Goal: Connect with others: Connect with others

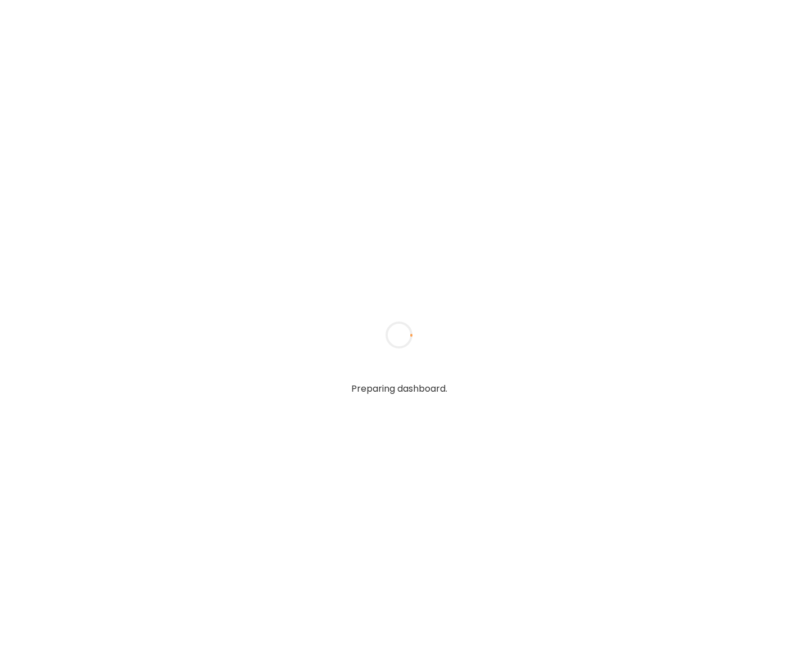
type input "**********"
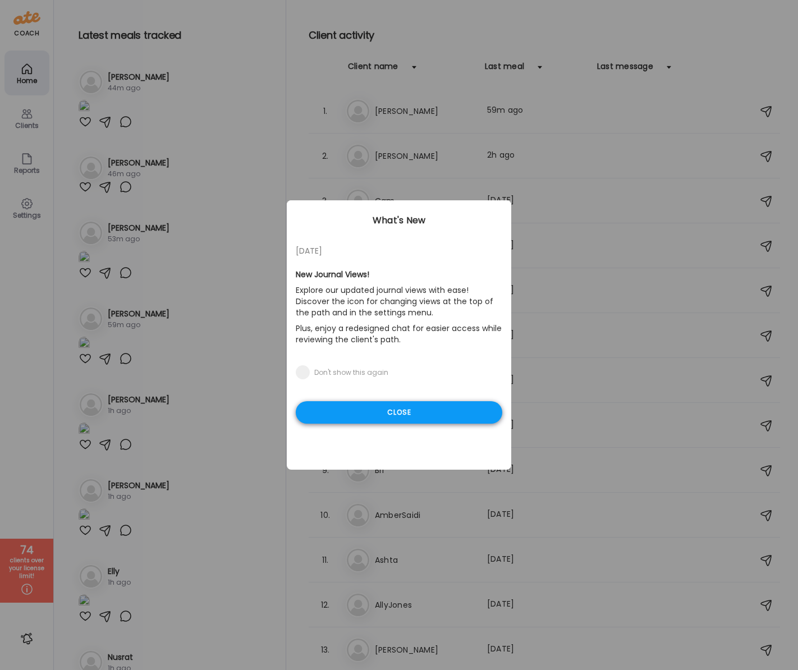
type input "**********"
click at [411, 411] on div "Close" at bounding box center [399, 412] width 207 height 22
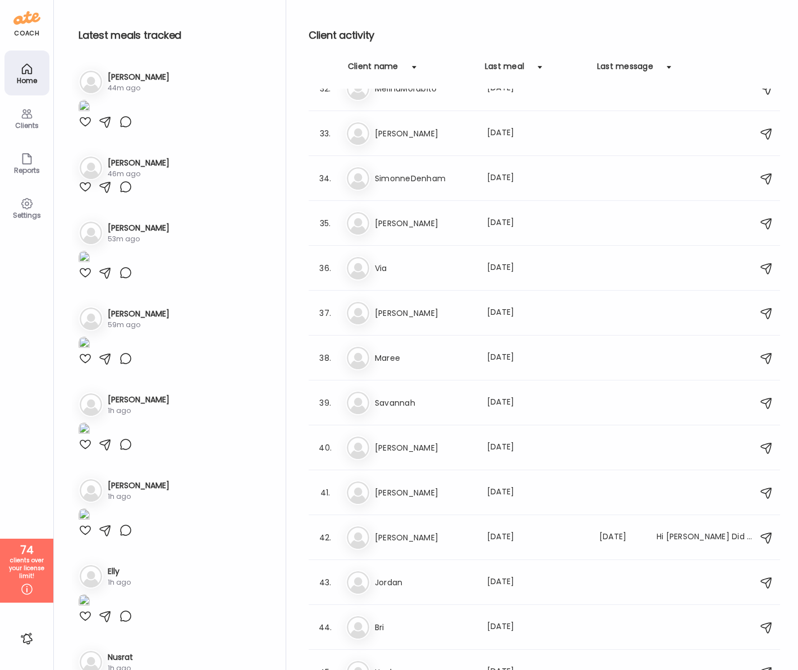
scroll to position [1474, 0]
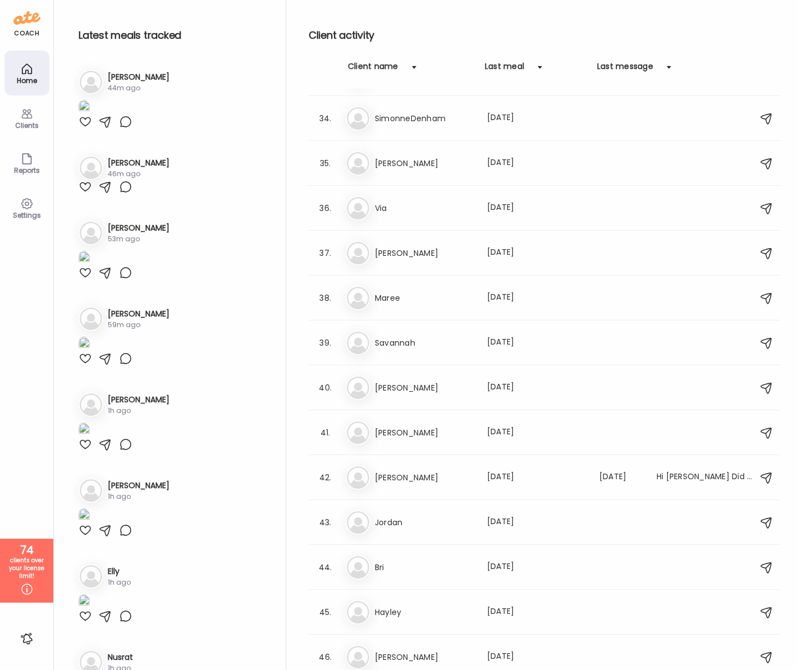
click at [388, 72] on div "Client name" at bounding box center [373, 70] width 51 height 18
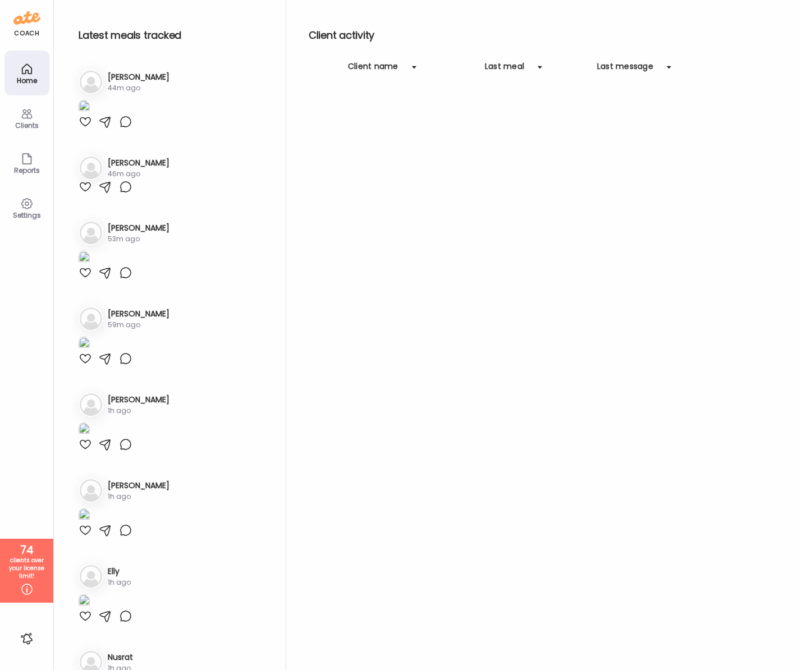
click at [391, 70] on div "Client name" at bounding box center [373, 70] width 51 height 18
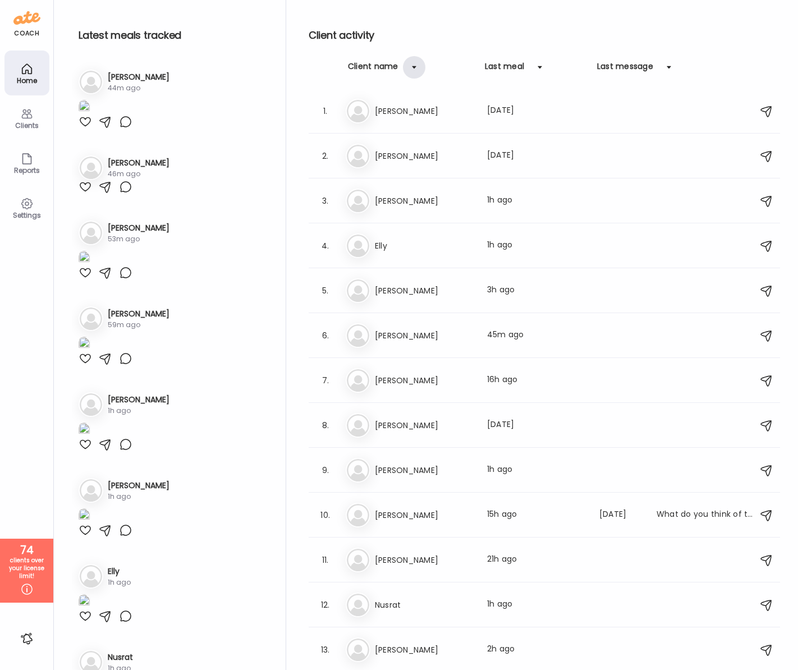
click at [407, 70] on div at bounding box center [414, 67] width 22 height 22
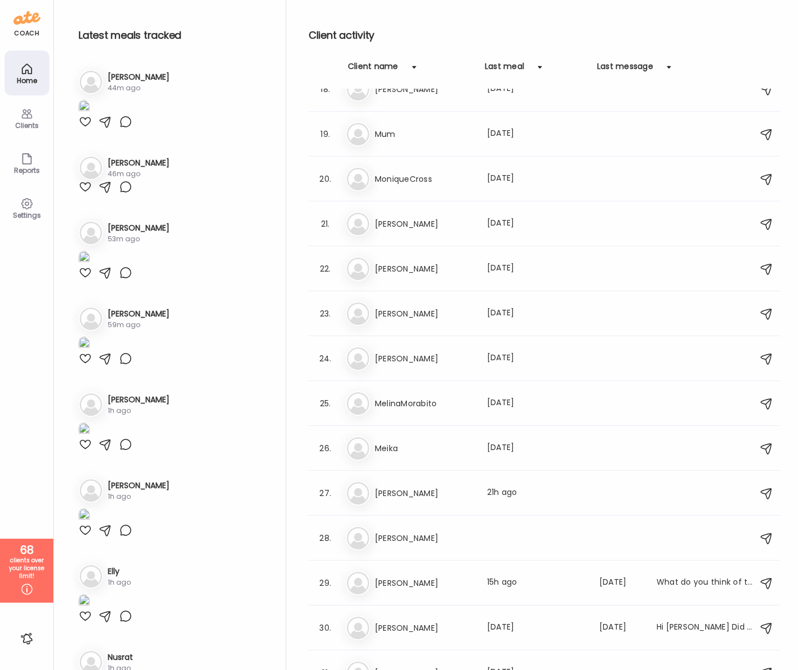
scroll to position [784, 0]
click at [392, 451] on h3 "Meika" at bounding box center [424, 449] width 99 height 13
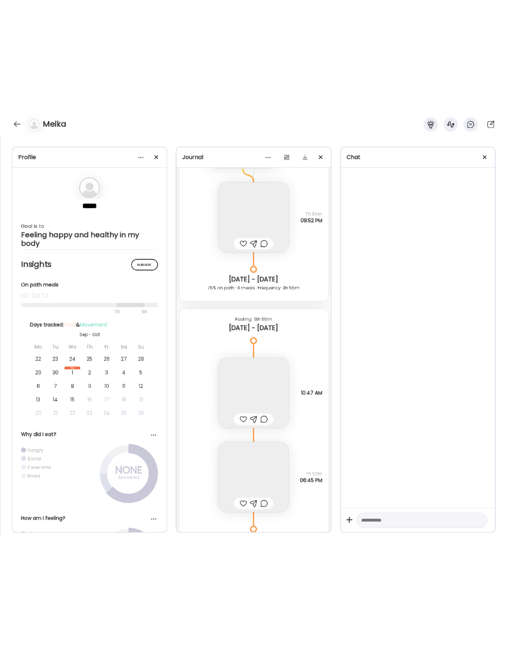
scroll to position [5059, 0]
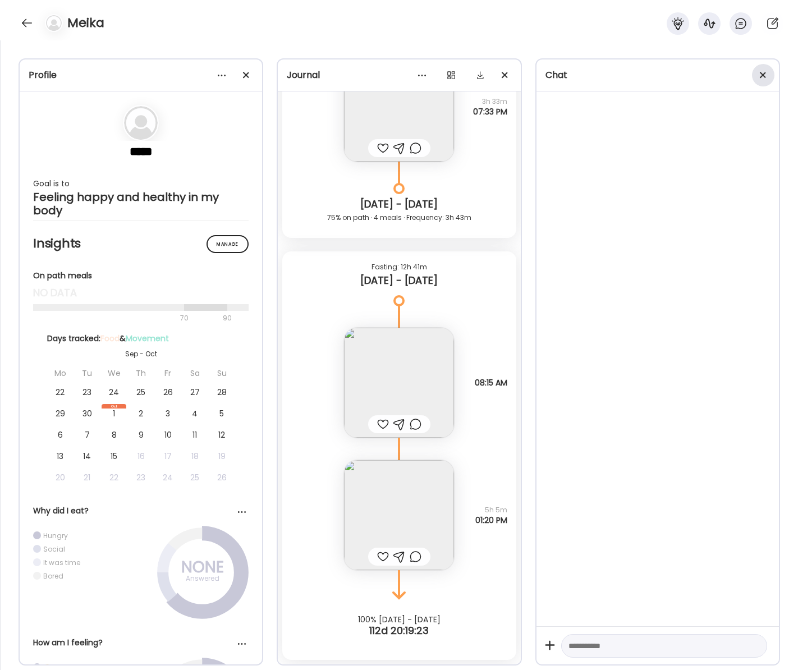
click at [763, 75] on span at bounding box center [763, 75] width 6 height 6
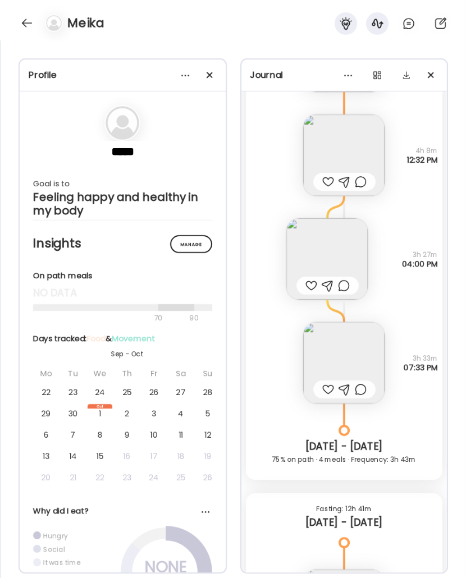
scroll to position [3954, 0]
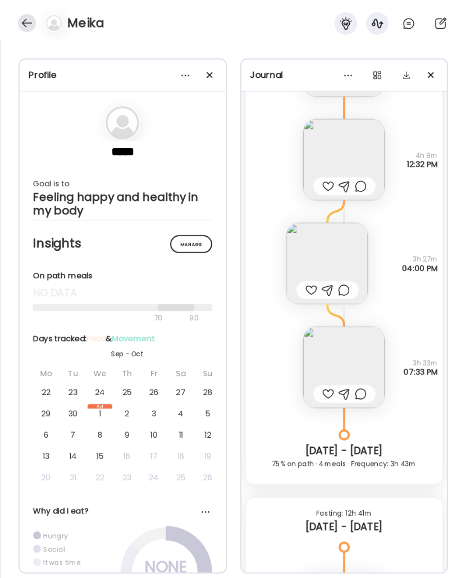
click at [20, 24] on div at bounding box center [27, 23] width 18 height 18
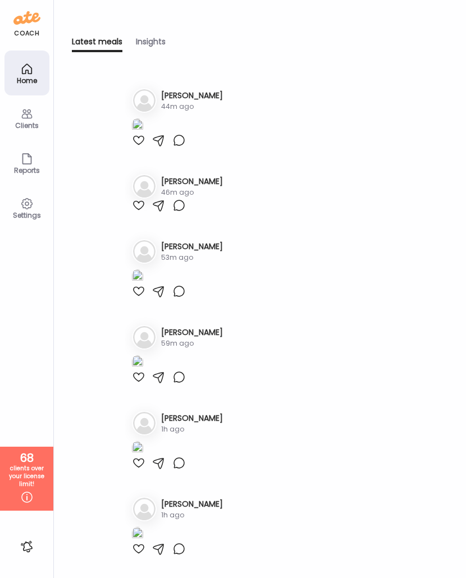
click at [26, 107] on icon at bounding box center [26, 113] width 13 height 13
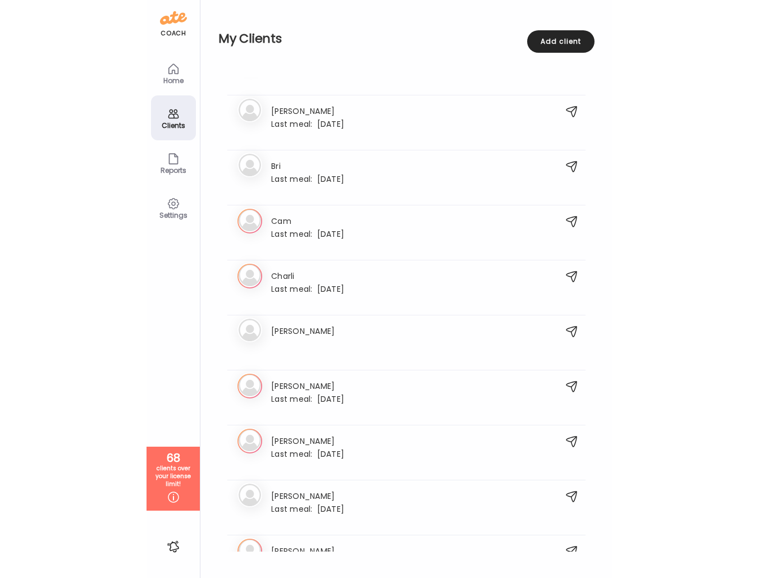
scroll to position [486, 0]
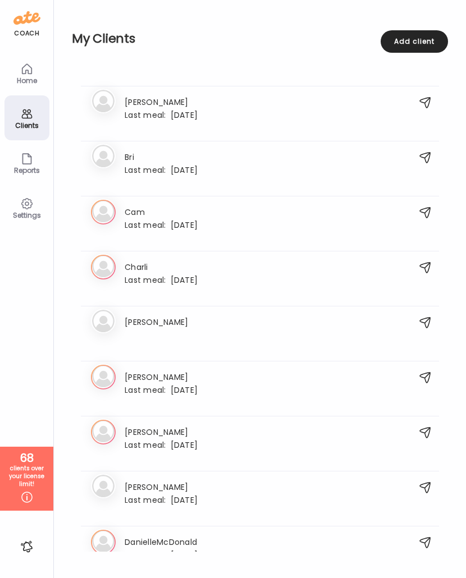
click at [35, 75] on div "Home" at bounding box center [26, 73] width 45 height 45
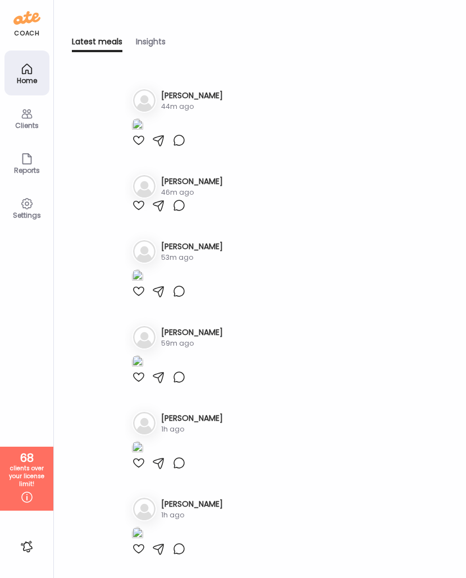
click at [29, 115] on icon at bounding box center [26, 113] width 13 height 13
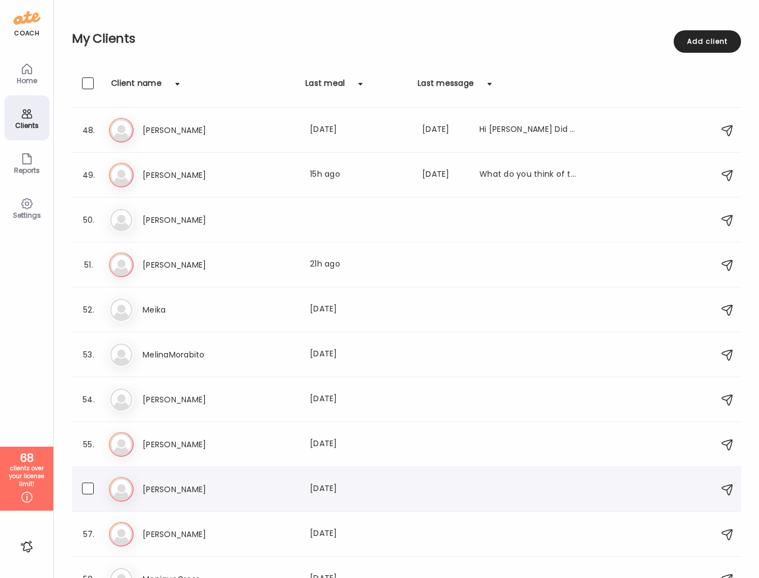
click at [155, 489] on h3 "[PERSON_NAME]" at bounding box center [192, 489] width 99 height 13
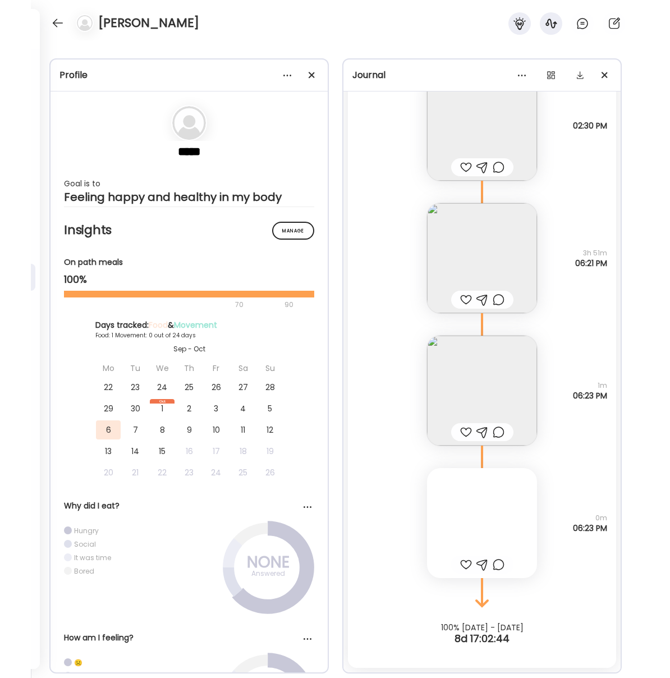
scroll to position [124, 0]
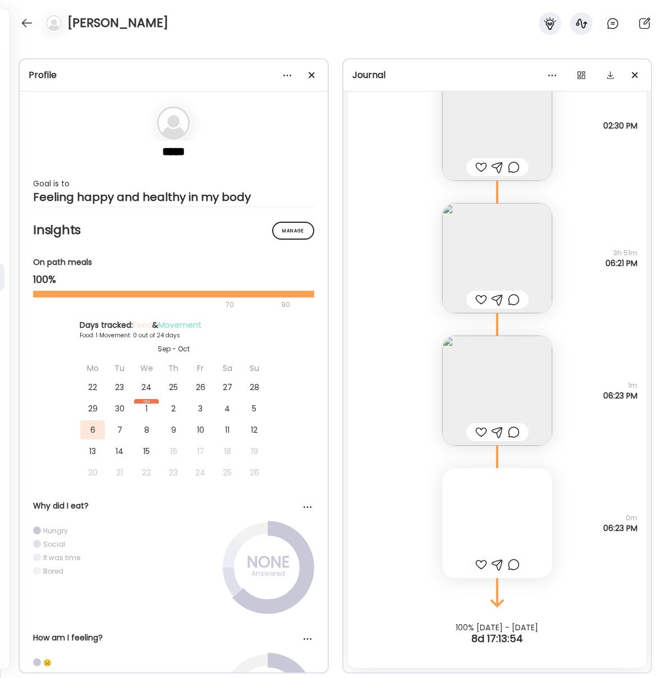
click at [170, 39] on div "[PERSON_NAME]" at bounding box center [335, 20] width 670 height 40
click at [27, 19] on div at bounding box center [27, 23] width 18 height 18
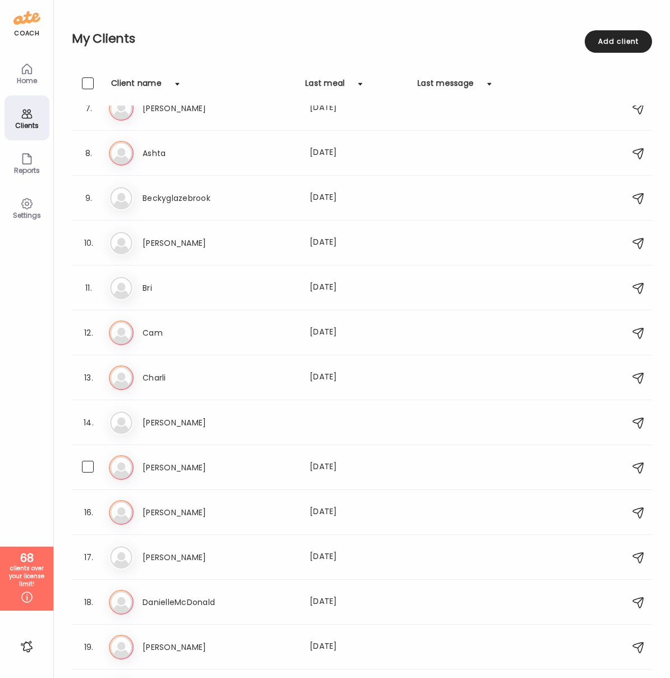
scroll to position [0, 0]
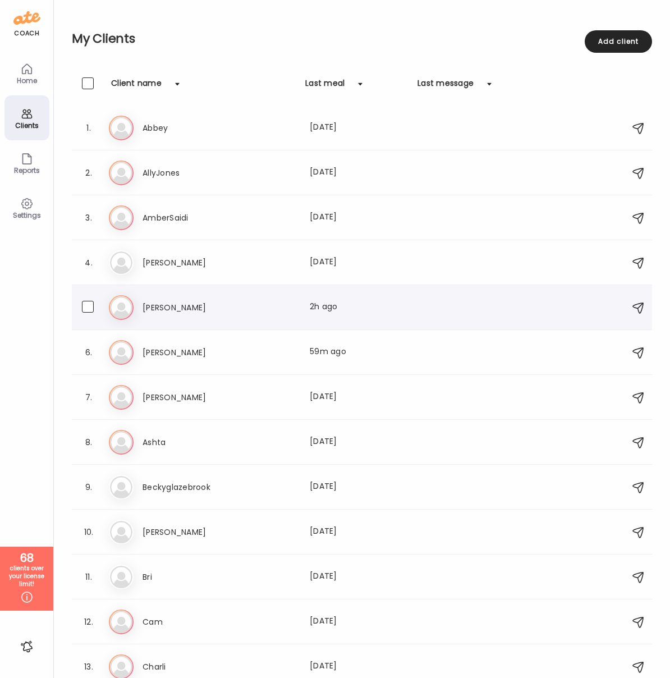
click at [169, 306] on h3 "[PERSON_NAME]" at bounding box center [192, 307] width 99 height 13
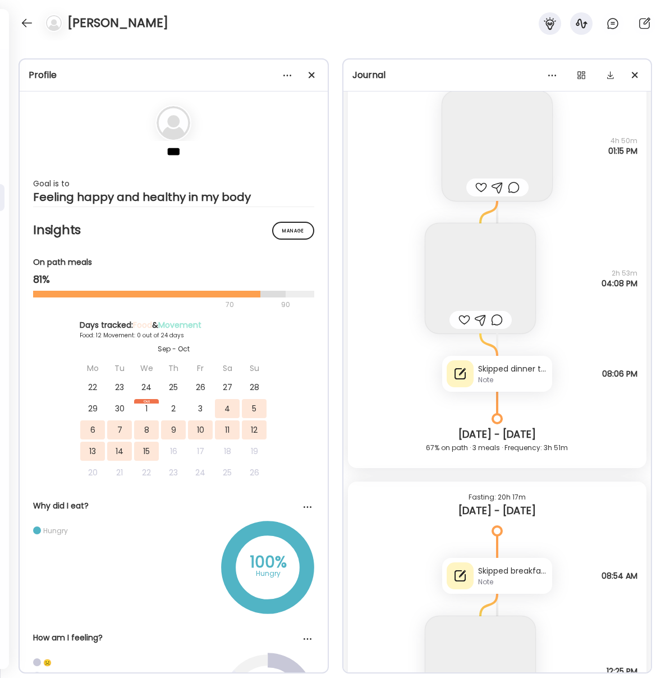
scroll to position [6183, 0]
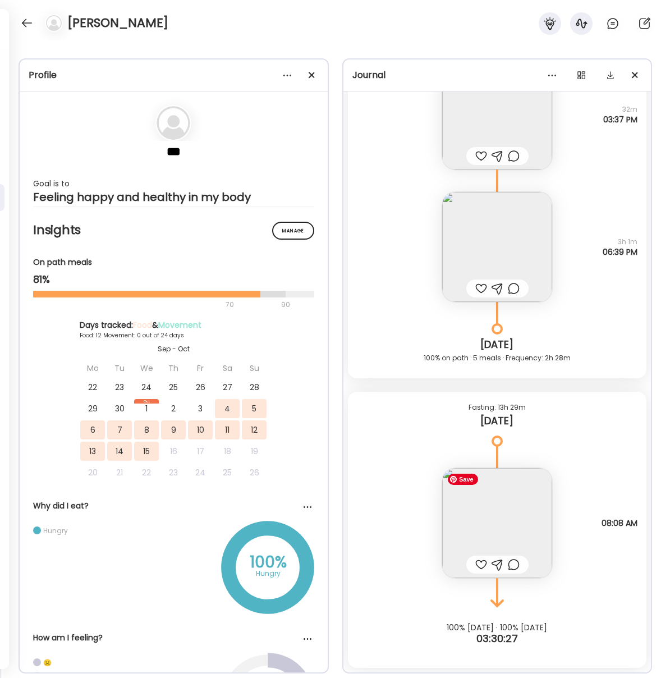
click at [487, 522] on img at bounding box center [497, 523] width 110 height 110
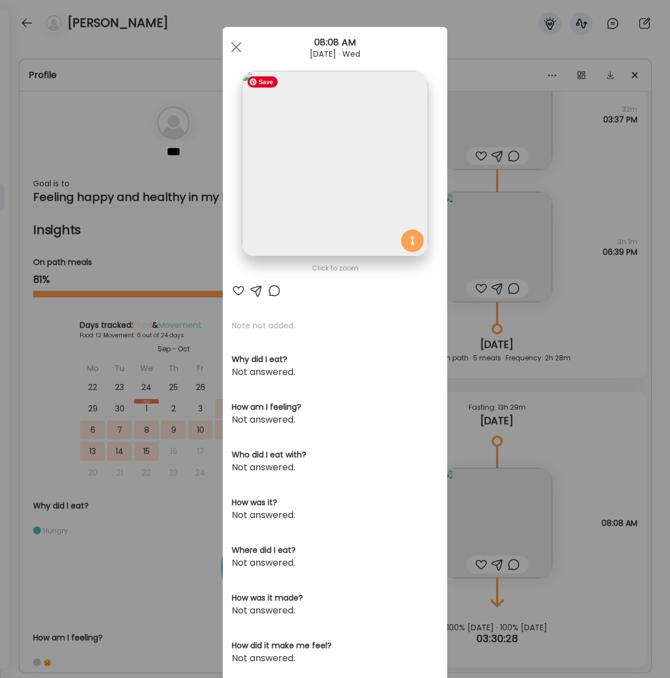
click at [352, 176] on img at bounding box center [335, 164] width 186 height 186
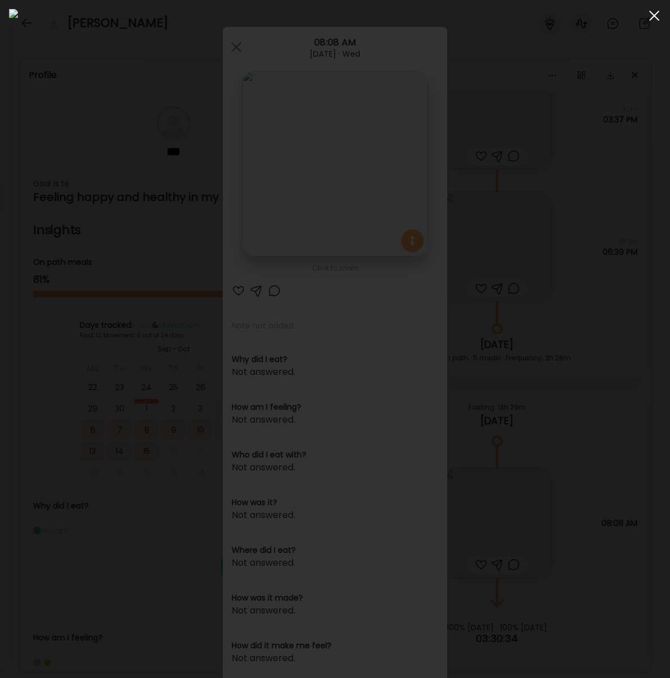
click at [652, 19] on div at bounding box center [654, 15] width 22 height 22
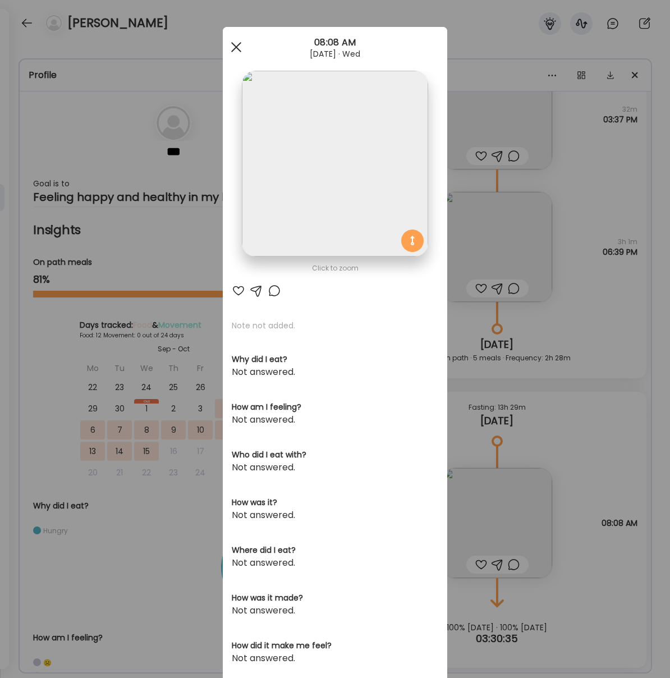
click at [238, 45] on span at bounding box center [236, 47] width 10 height 10
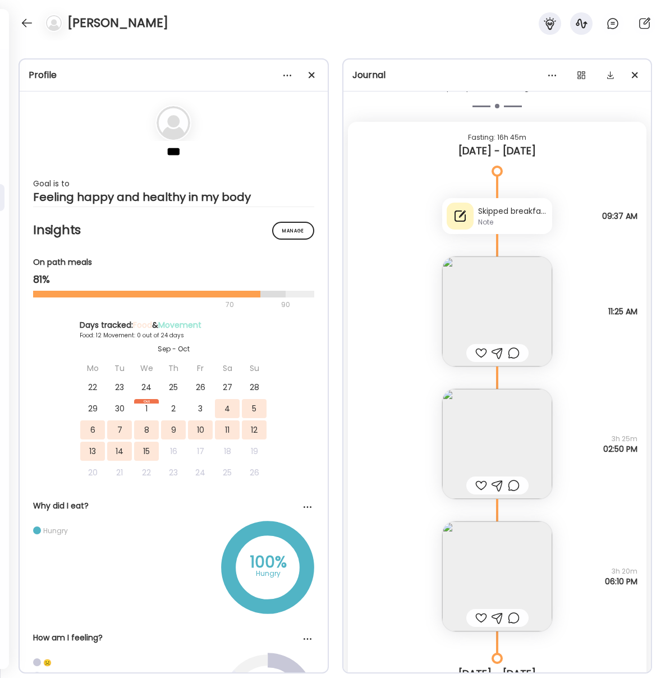
scroll to position [5046, 0]
click at [480, 564] on img at bounding box center [497, 578] width 110 height 110
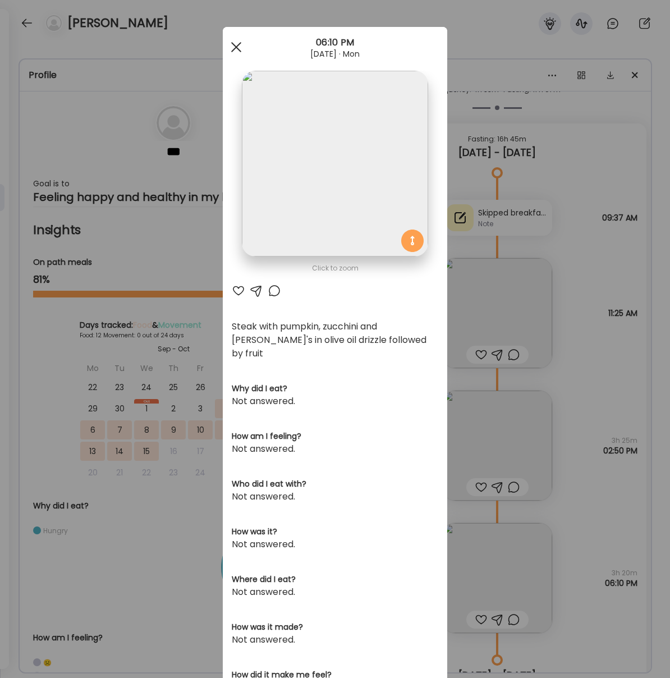
click at [239, 47] on div at bounding box center [236, 47] width 22 height 22
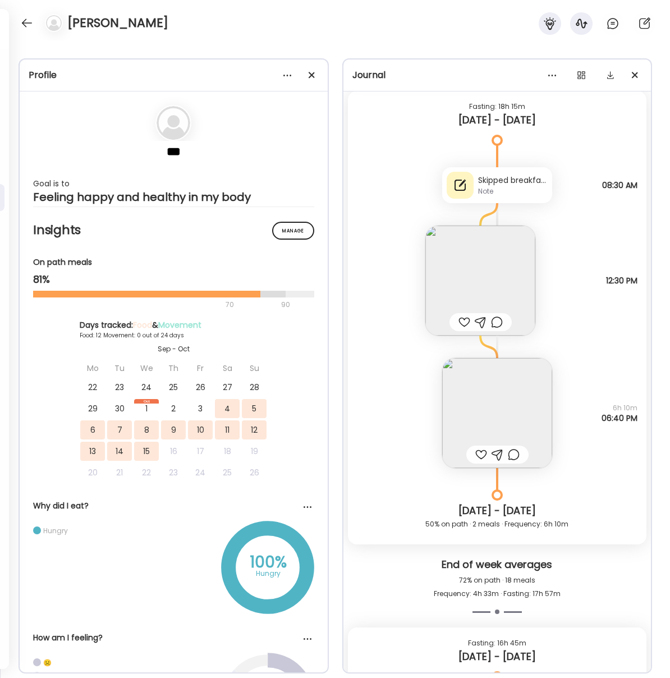
scroll to position [4541, 0]
click at [513, 429] on img at bounding box center [497, 414] width 110 height 110
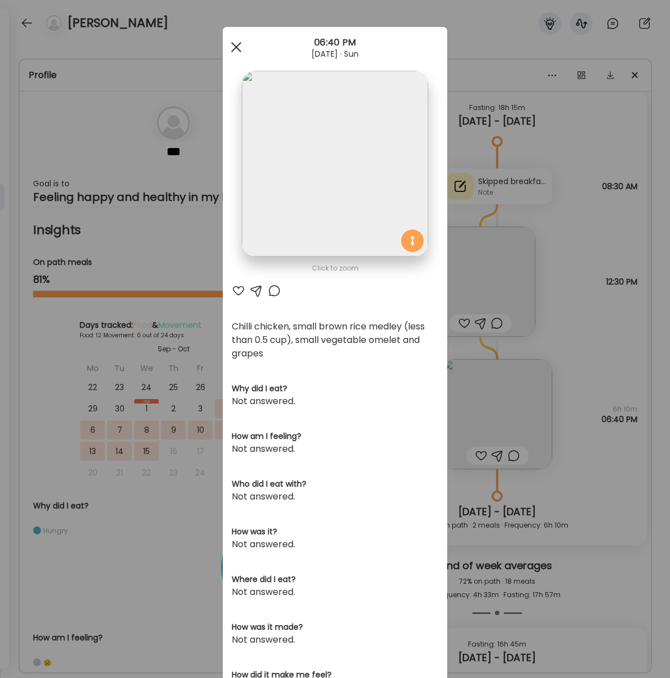
click at [227, 45] on div at bounding box center [236, 47] width 22 height 22
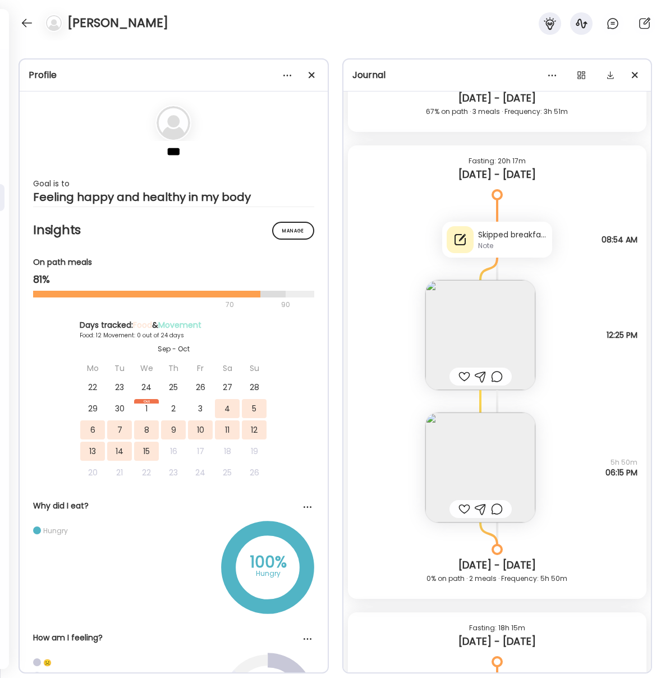
scroll to position [4008, 0]
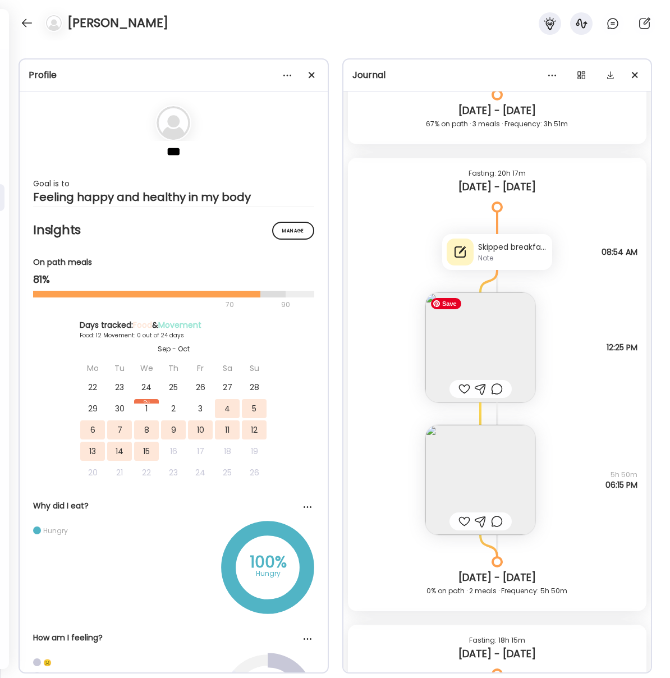
click at [483, 359] on img at bounding box center [480, 347] width 110 height 110
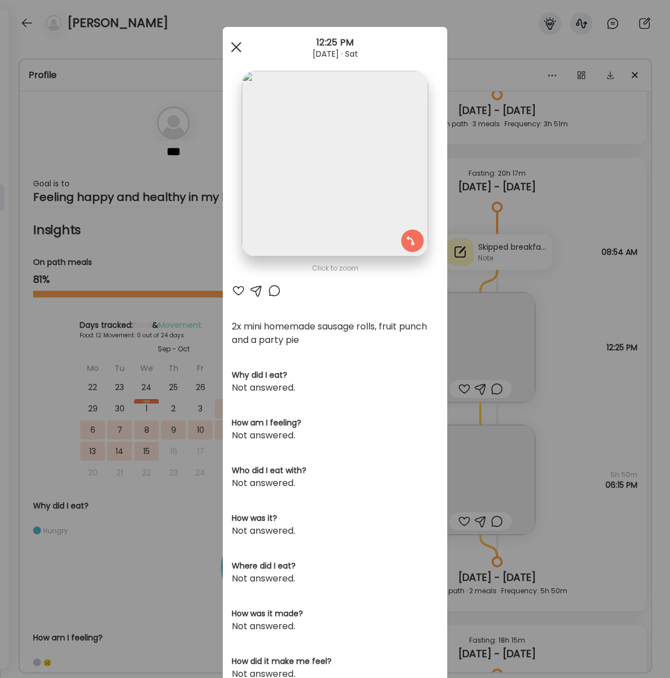
click at [233, 48] on span at bounding box center [236, 47] width 10 height 10
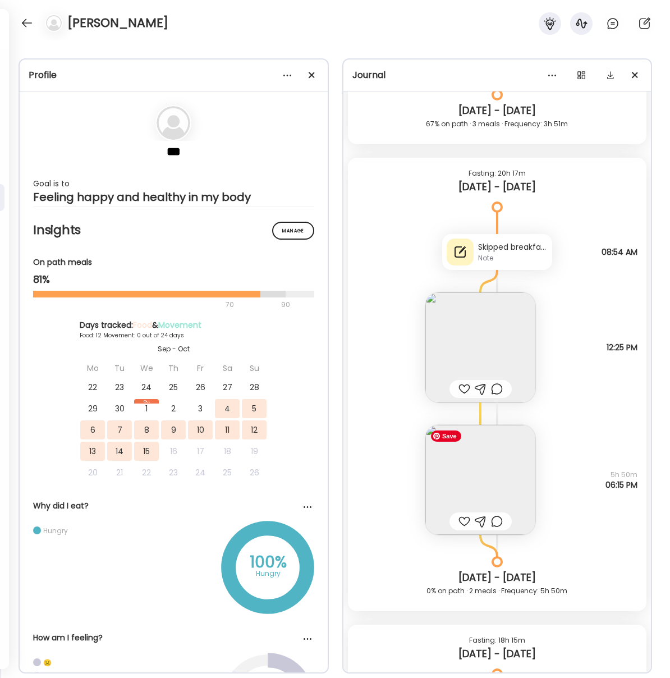
click at [491, 473] on img at bounding box center [480, 480] width 110 height 110
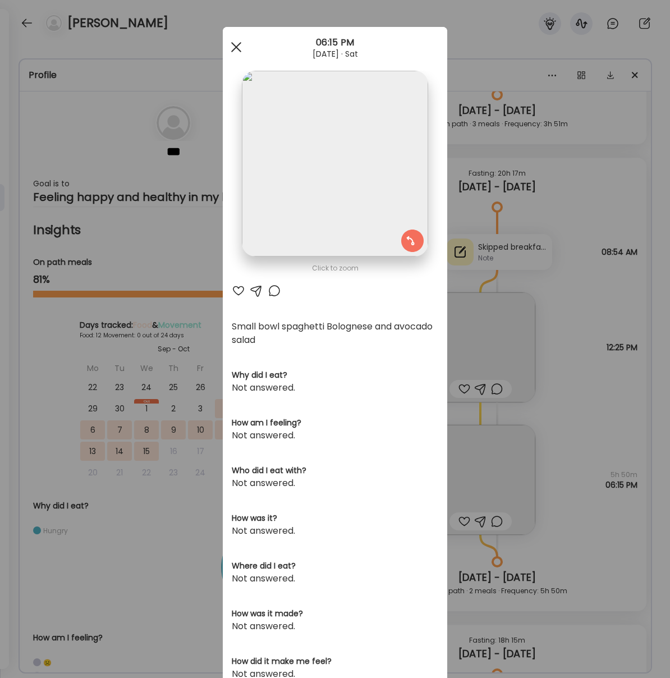
click at [235, 50] on div at bounding box center [236, 47] width 22 height 22
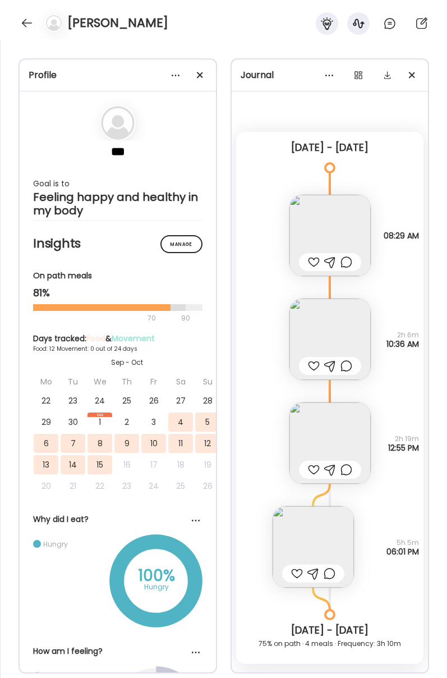
scroll to position [4, 0]
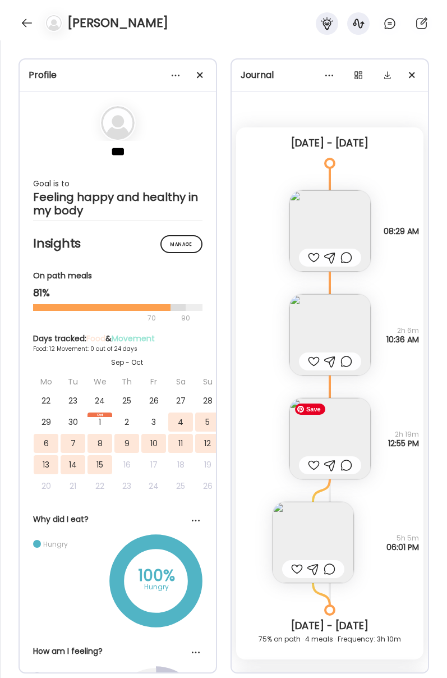
click at [328, 437] on img at bounding box center [330, 438] width 81 height 81
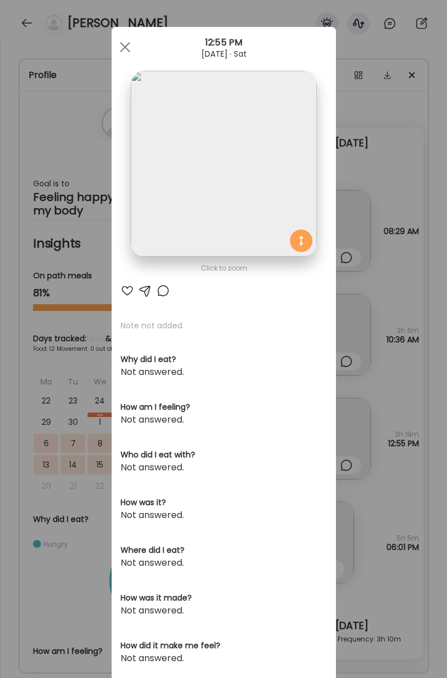
click at [112, 38] on div "12:55 PM" at bounding box center [224, 42] width 224 height 13
click at [129, 40] on div at bounding box center [125, 47] width 22 height 22
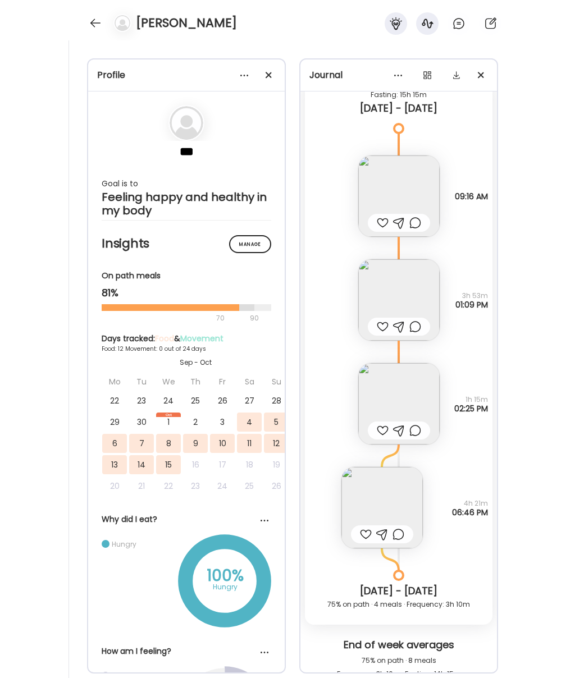
scroll to position [596, 0]
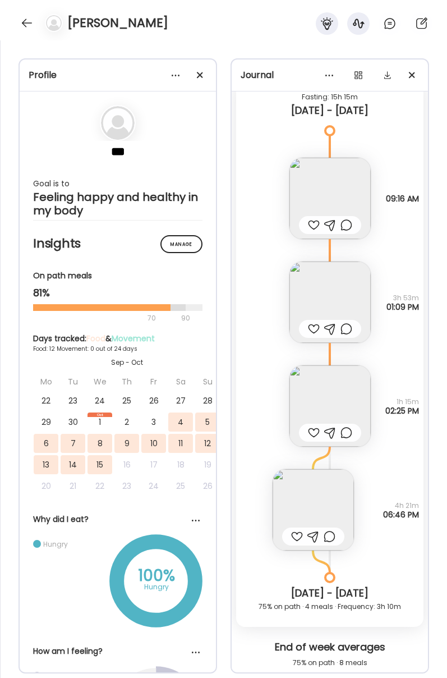
click at [30, 17] on div at bounding box center [27, 23] width 18 height 18
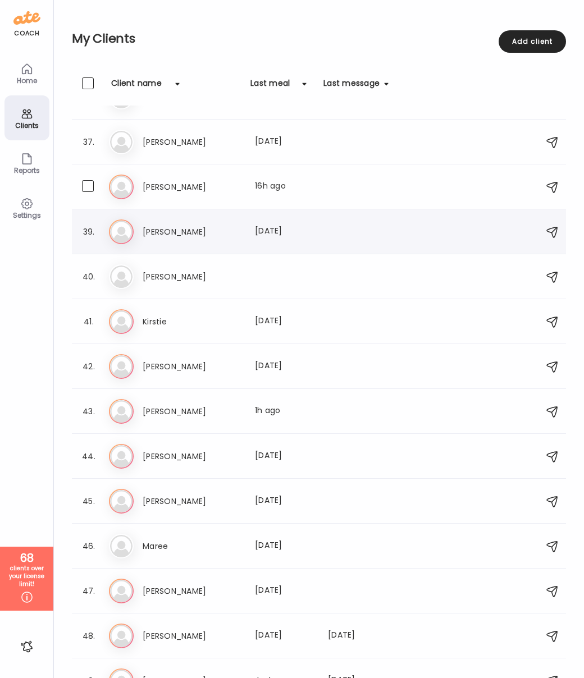
scroll to position [1613, 0]
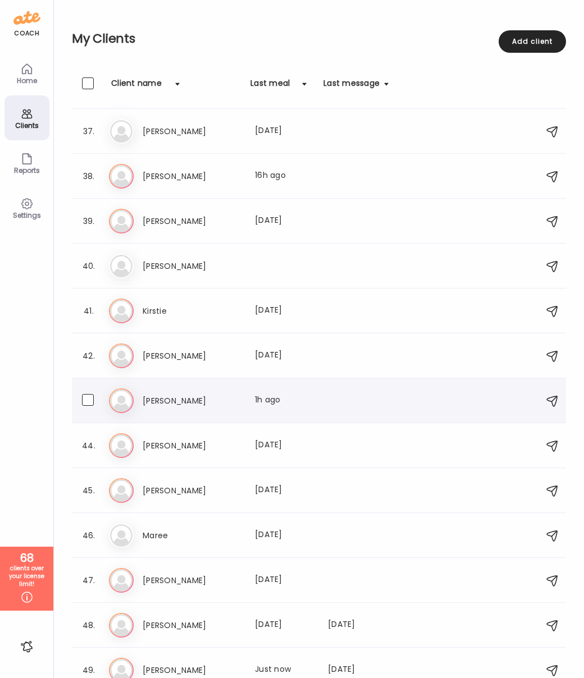
click at [156, 402] on h3 "[PERSON_NAME]" at bounding box center [192, 400] width 99 height 13
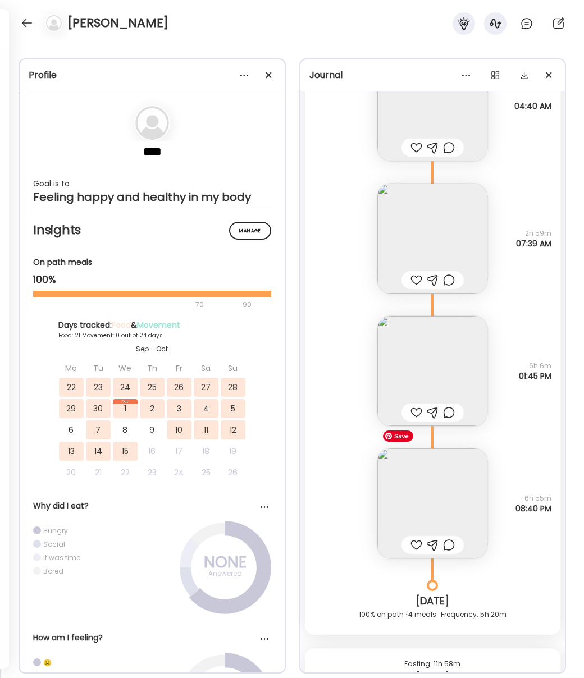
scroll to position [16343, 0]
click at [420, 505] on img at bounding box center [432, 503] width 110 height 110
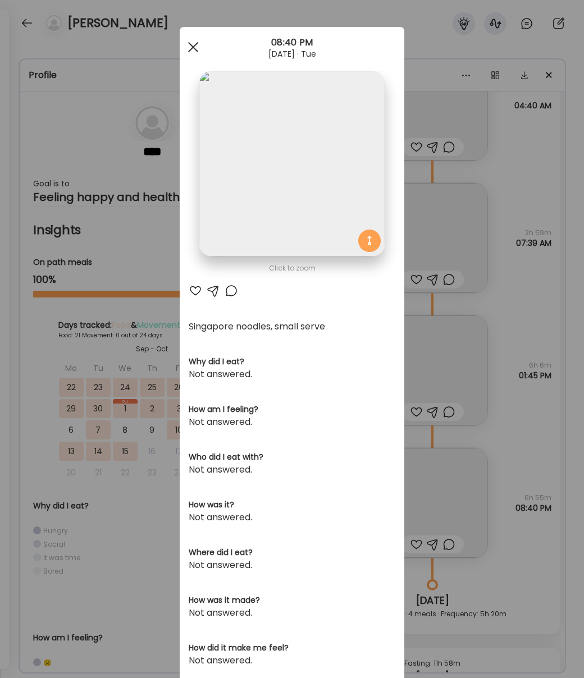
click at [189, 44] on span at bounding box center [193, 47] width 10 height 10
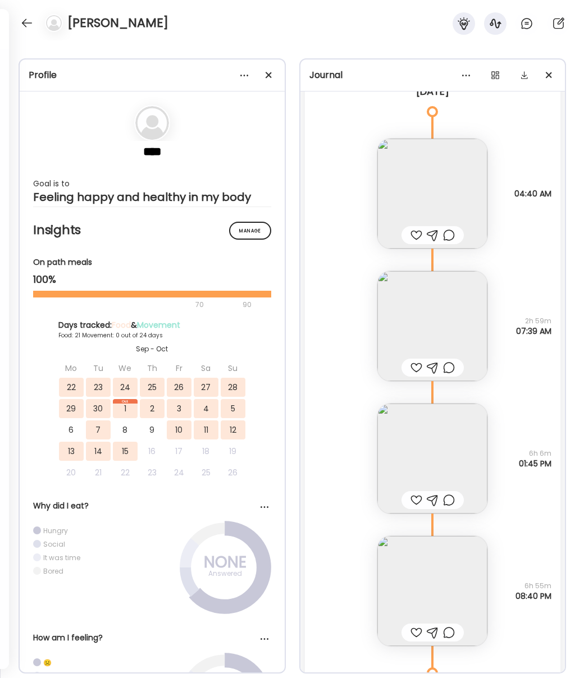
scroll to position [16188, 0]
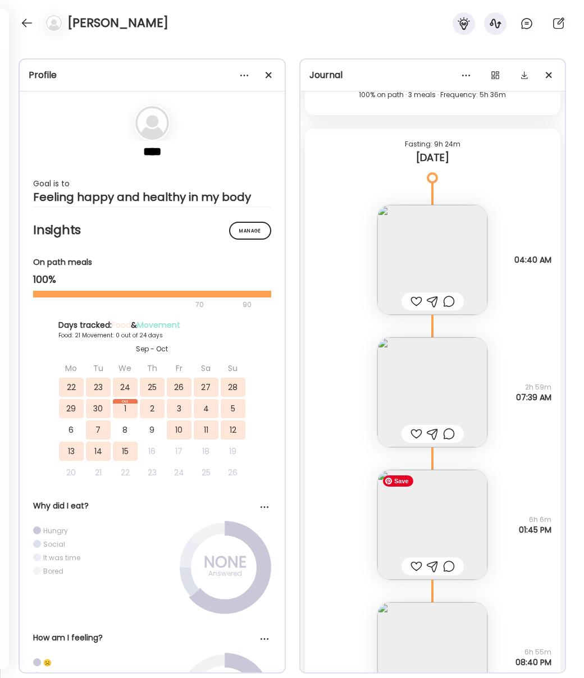
click at [449, 510] on img at bounding box center [432, 525] width 110 height 110
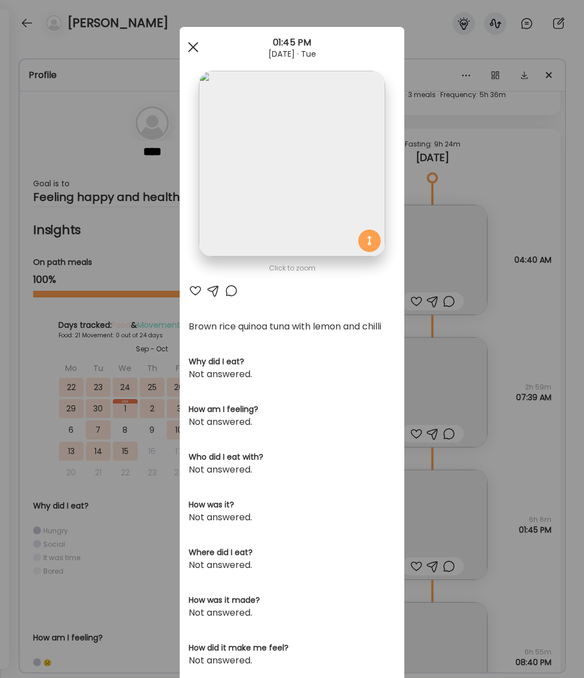
click at [192, 47] on span at bounding box center [193, 47] width 10 height 10
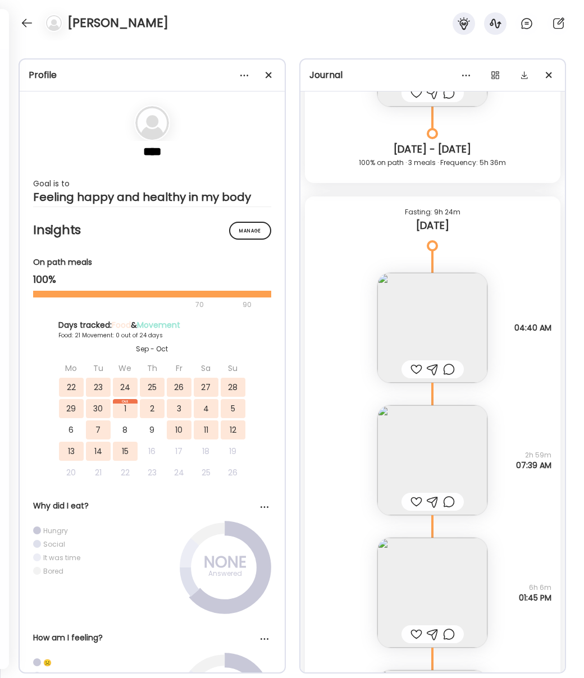
scroll to position [16118, 0]
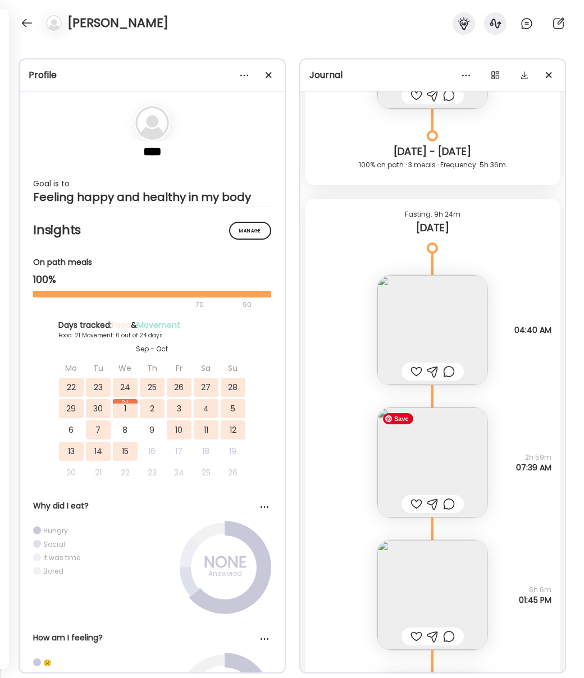
click at [433, 458] on img at bounding box center [432, 462] width 110 height 110
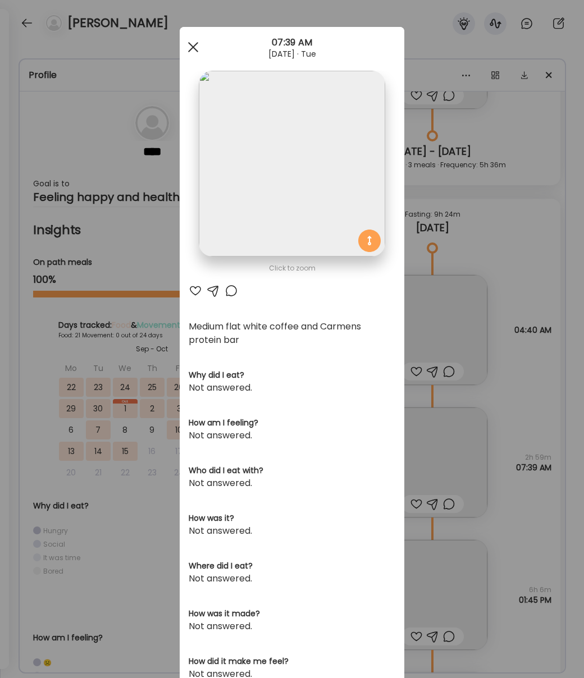
click at [197, 51] on span at bounding box center [193, 47] width 10 height 10
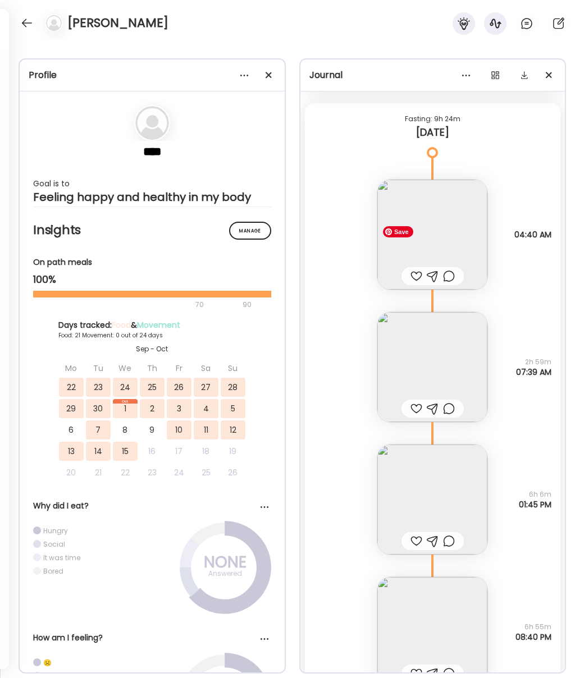
scroll to position [16212, 0]
click at [437, 379] on img at bounding box center [432, 368] width 110 height 110
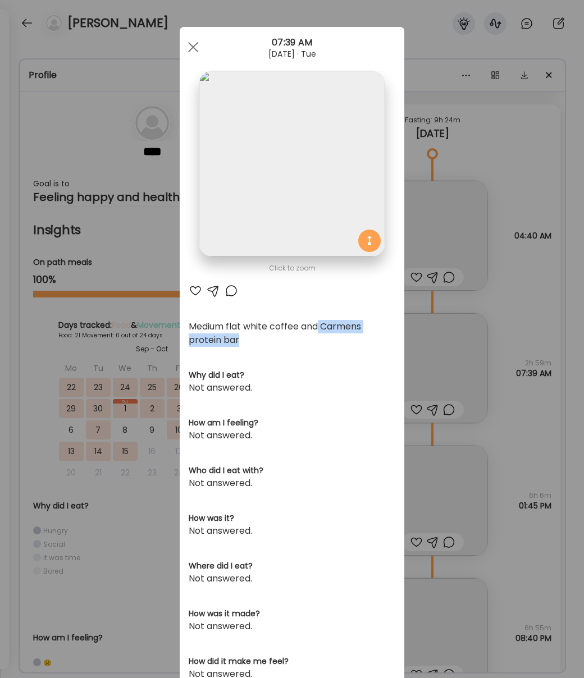
drag, startPoint x: 320, startPoint y: 324, endPoint x: 361, endPoint y: 336, distance: 43.3
click at [361, 336] on div "Medium flat white coffee and Carmens protein bar" at bounding box center [292, 333] width 207 height 27
click at [338, 341] on div "Medium flat white coffee and Carmens protein bar" at bounding box center [292, 333] width 207 height 27
click at [190, 45] on span at bounding box center [193, 47] width 10 height 10
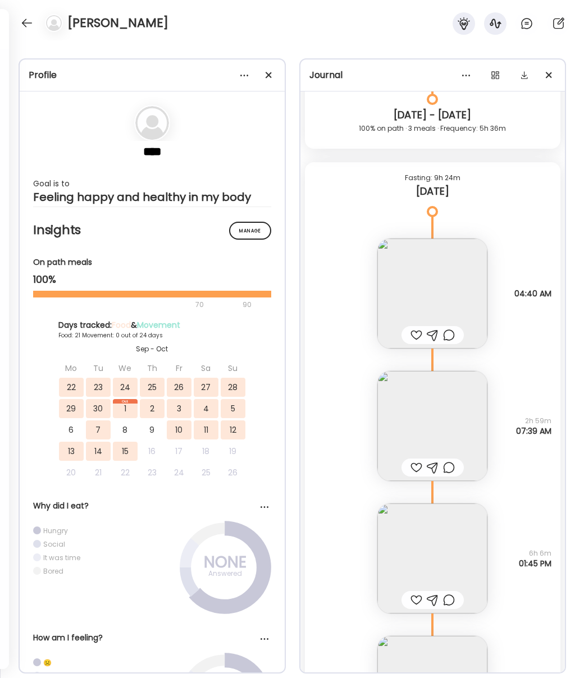
scroll to position [16138, 0]
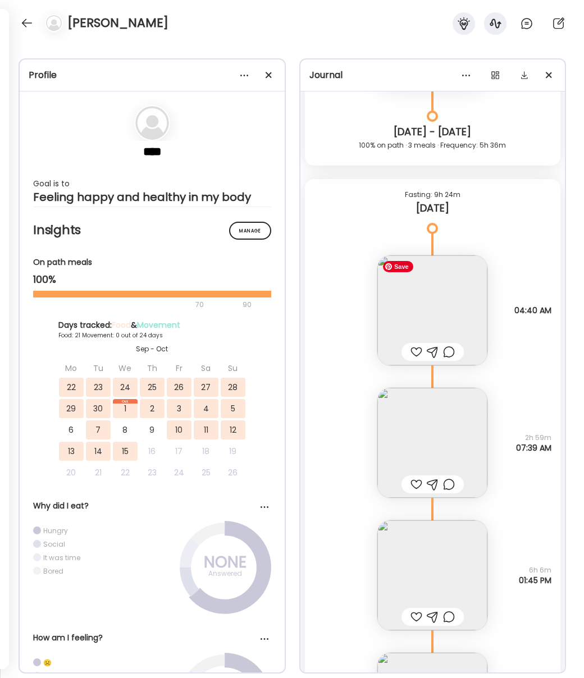
click at [429, 317] on img at bounding box center [432, 310] width 110 height 110
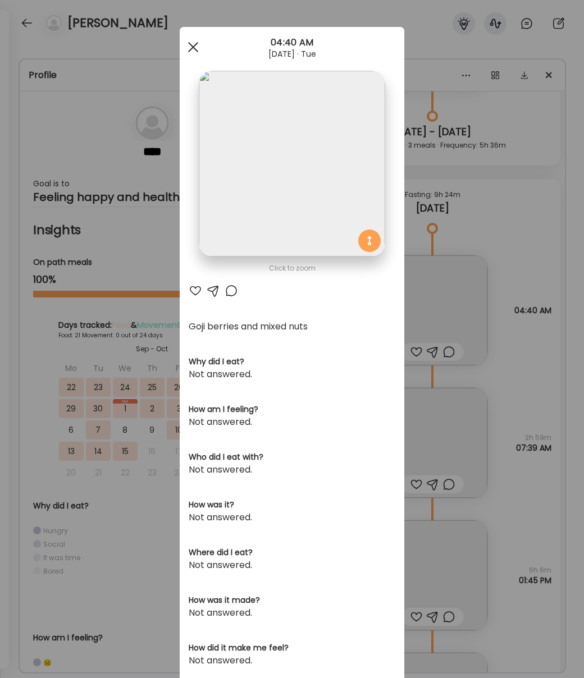
click at [190, 44] on span at bounding box center [193, 47] width 10 height 10
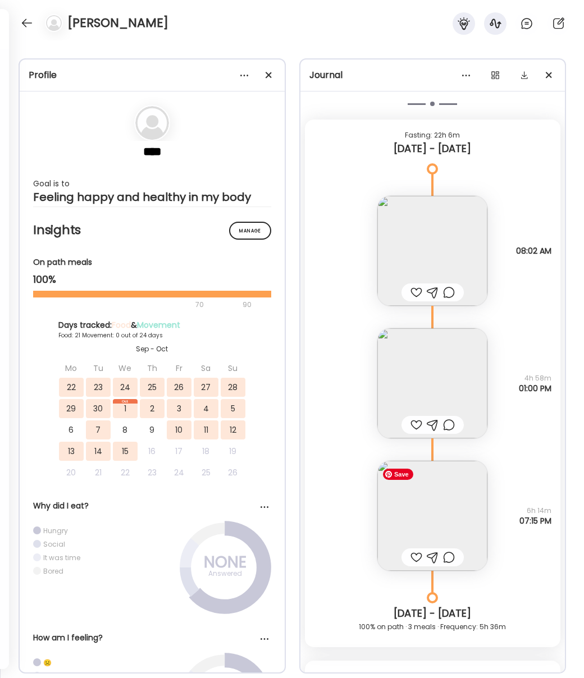
scroll to position [15654, 0]
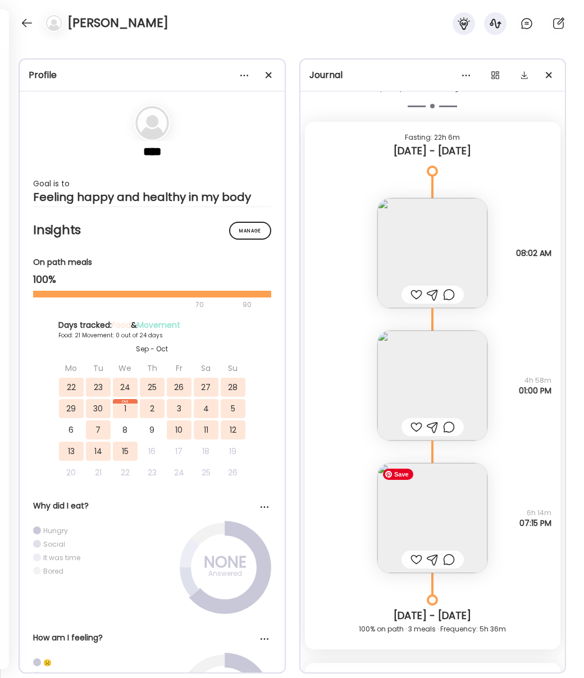
click at [443, 510] on img at bounding box center [432, 518] width 110 height 110
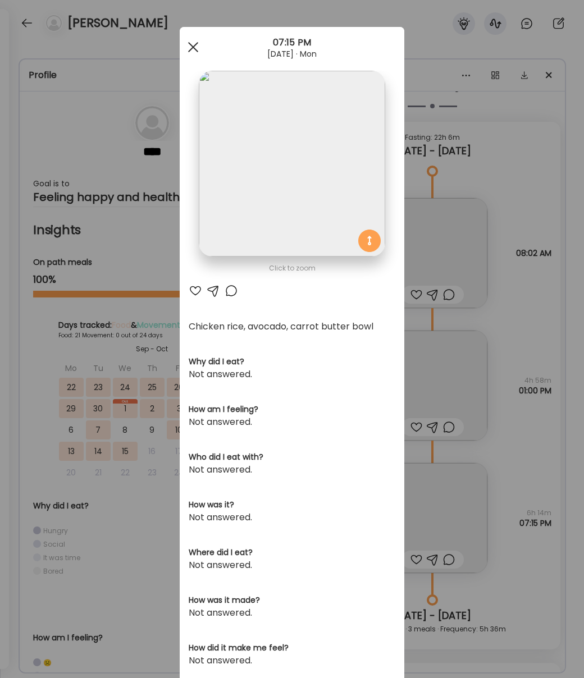
click at [190, 51] on div at bounding box center [193, 47] width 22 height 22
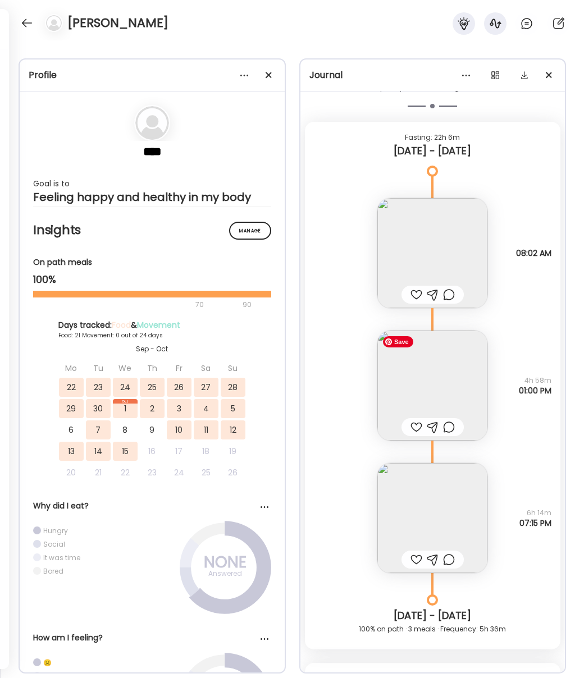
scroll to position [15554, 0]
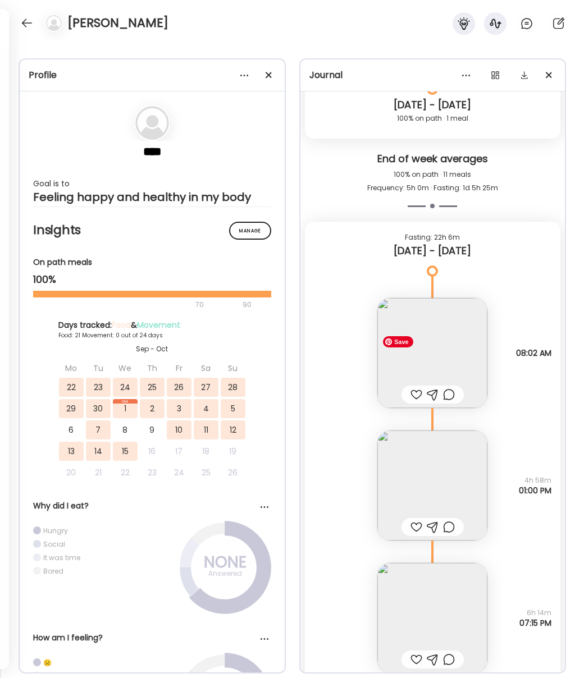
click at [432, 467] on img at bounding box center [432, 485] width 110 height 110
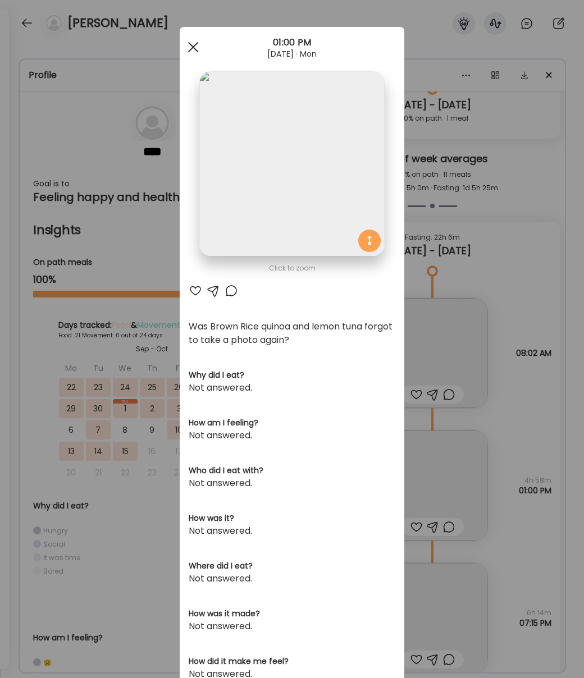
click at [195, 43] on div at bounding box center [193, 47] width 22 height 22
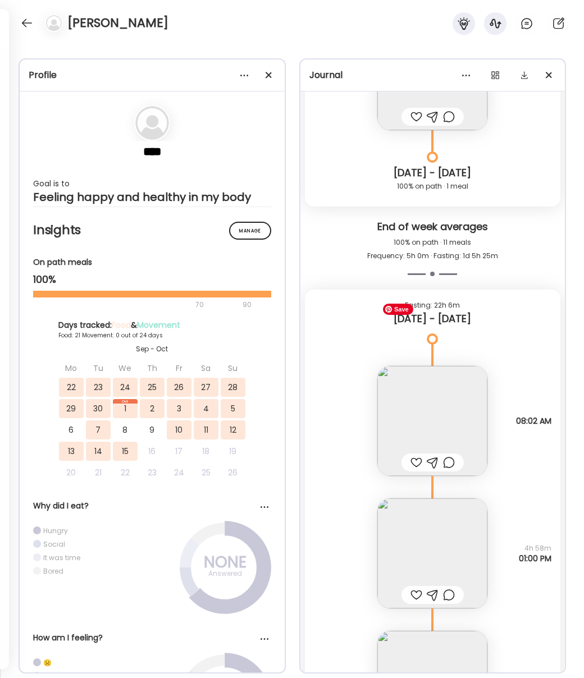
scroll to position [15479, 0]
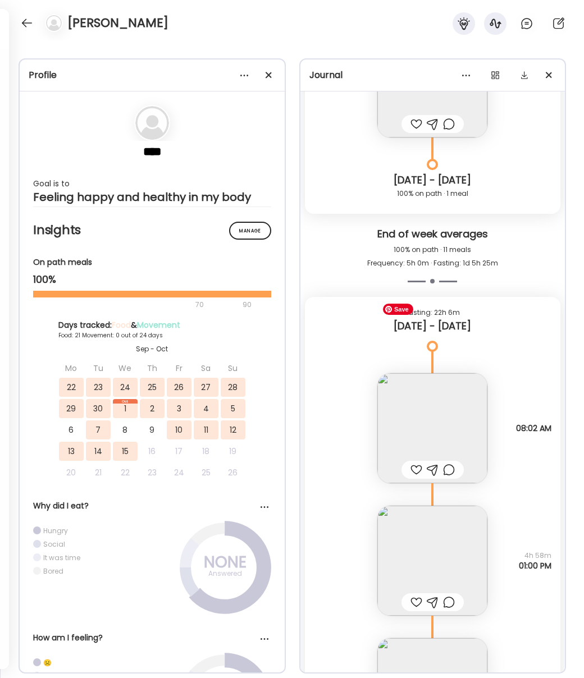
click at [448, 402] on img at bounding box center [432, 428] width 110 height 110
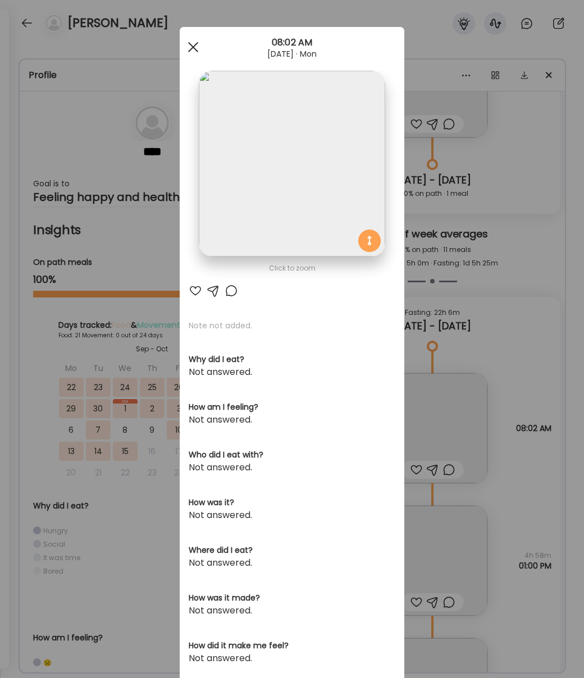
click at [190, 43] on div at bounding box center [193, 47] width 22 height 22
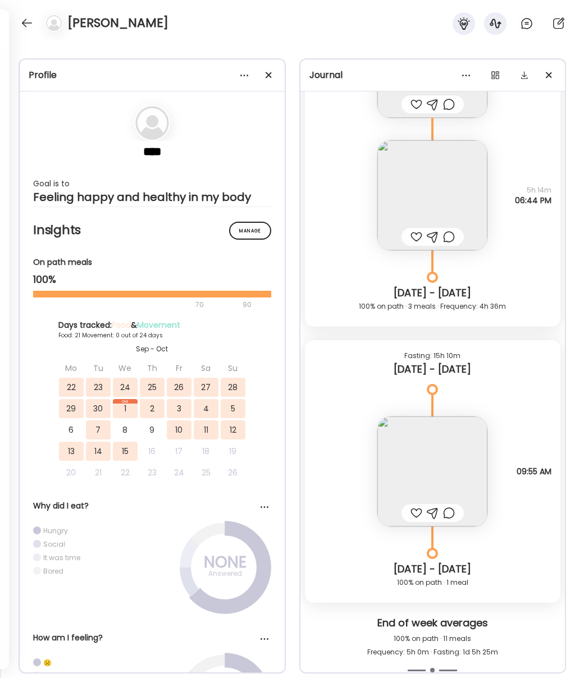
scroll to position [15089, 0]
click at [440, 474] on img at bounding box center [432, 473] width 110 height 110
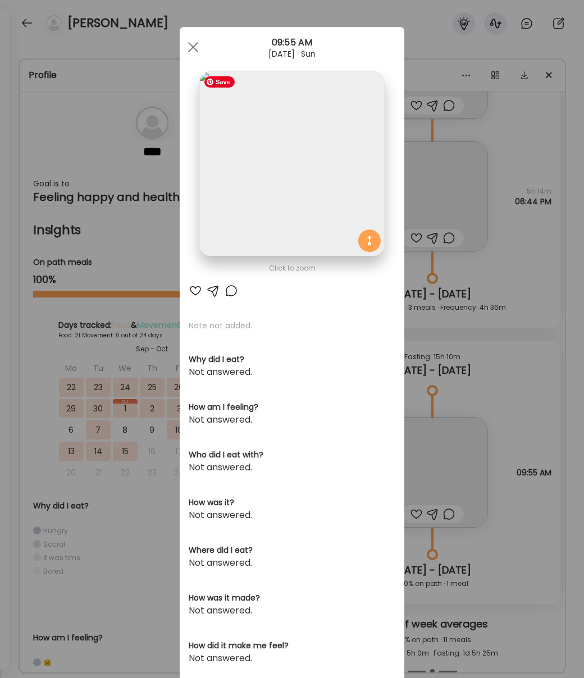
click at [278, 183] on img at bounding box center [292, 164] width 186 height 186
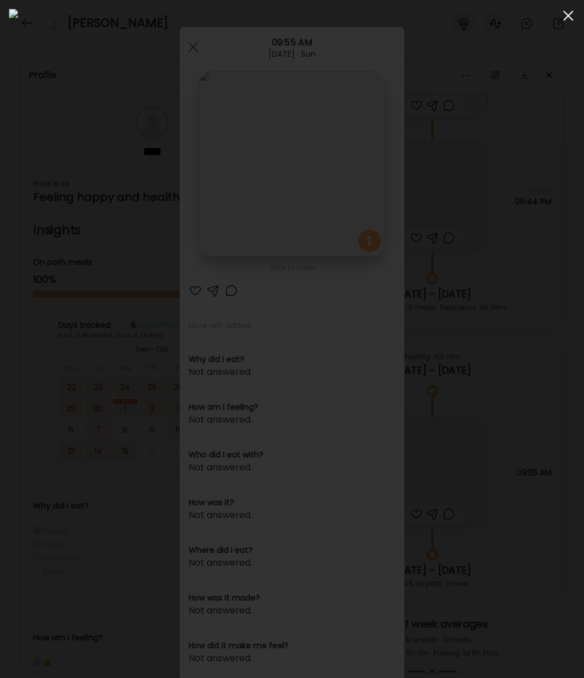
click at [563, 14] on div at bounding box center [568, 15] width 22 height 22
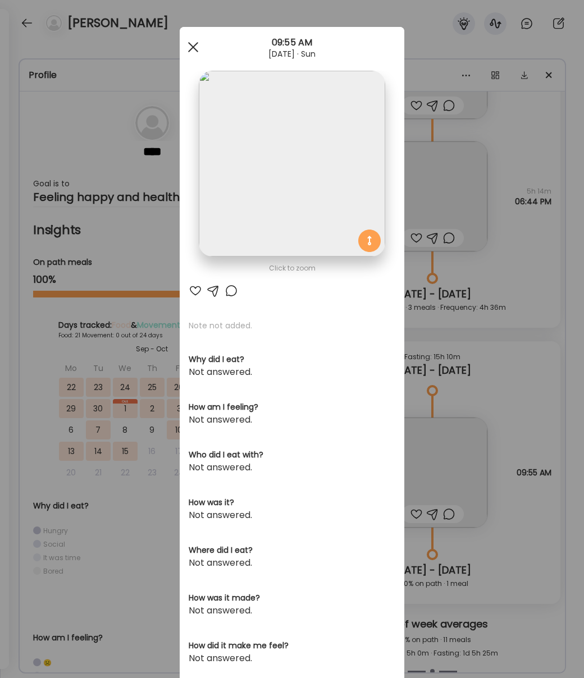
click at [194, 39] on div at bounding box center [193, 47] width 22 height 22
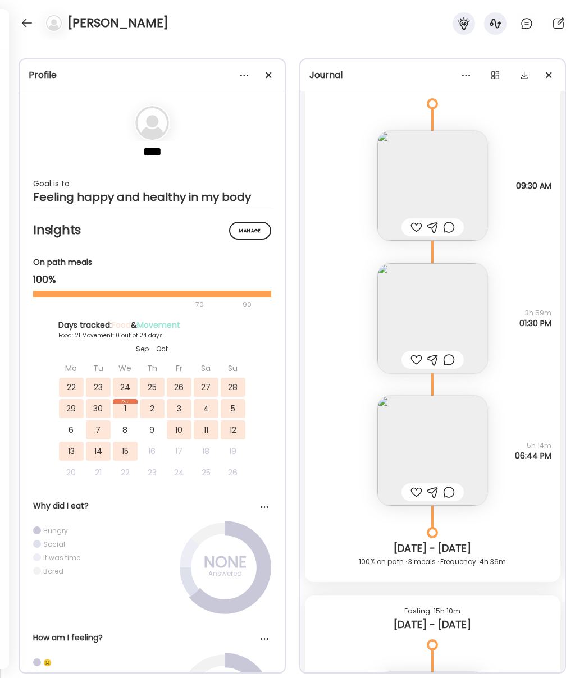
scroll to position [14837, 0]
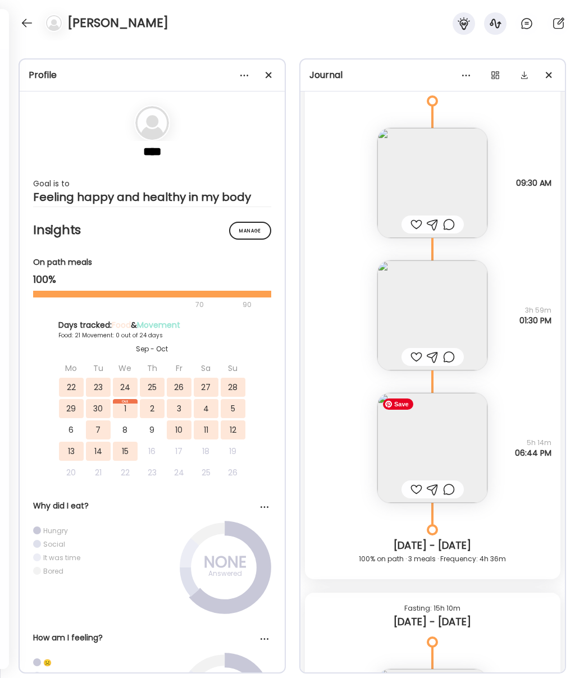
click at [451, 460] on img at bounding box center [432, 448] width 110 height 110
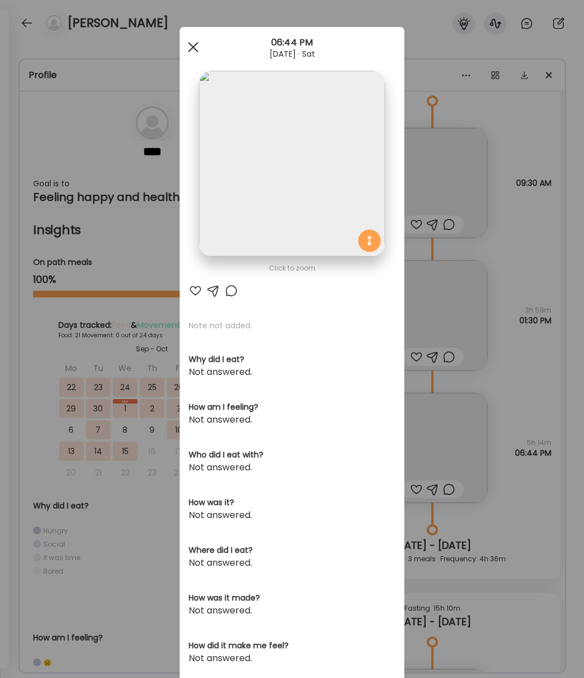
click at [194, 46] on span at bounding box center [193, 47] width 10 height 10
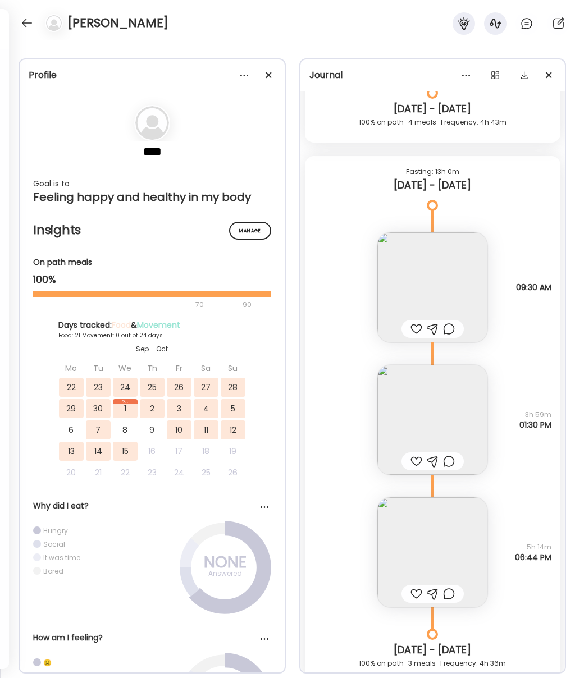
scroll to position [14731, 0]
click at [424, 425] on img at bounding box center [432, 421] width 110 height 110
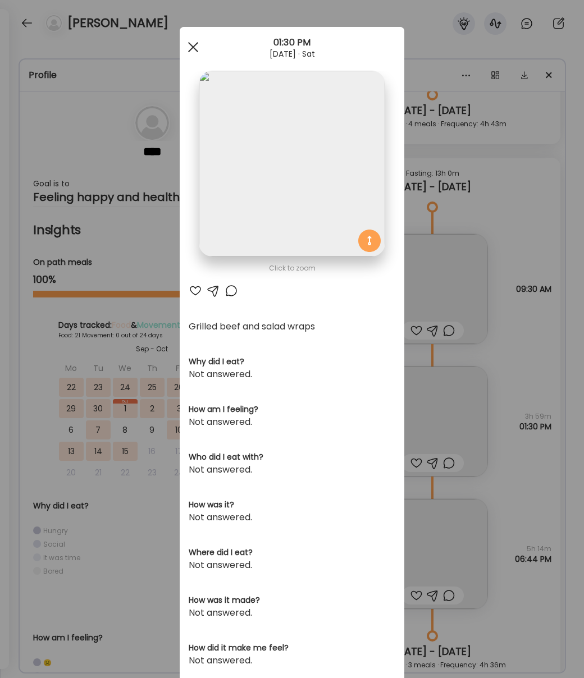
click at [194, 40] on div at bounding box center [193, 47] width 22 height 22
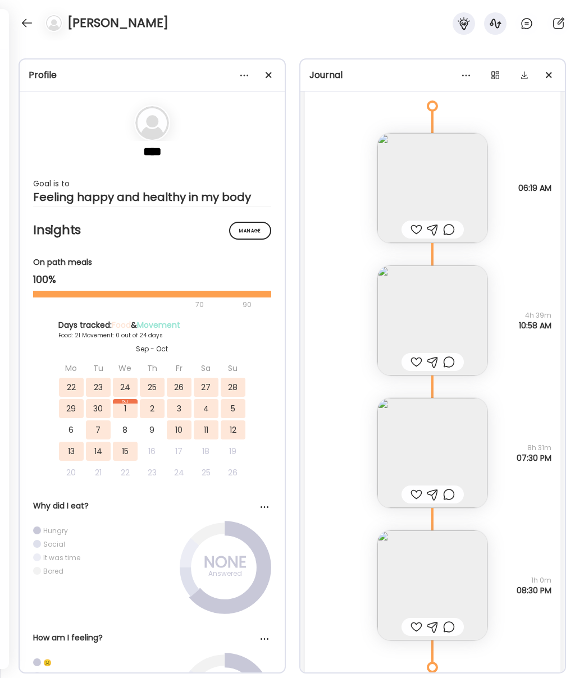
scroll to position [14057, 0]
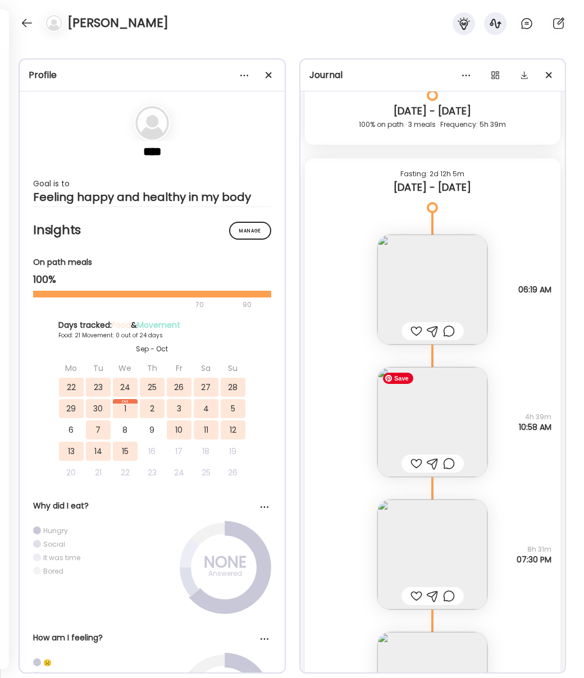
click at [447, 430] on img at bounding box center [432, 422] width 110 height 110
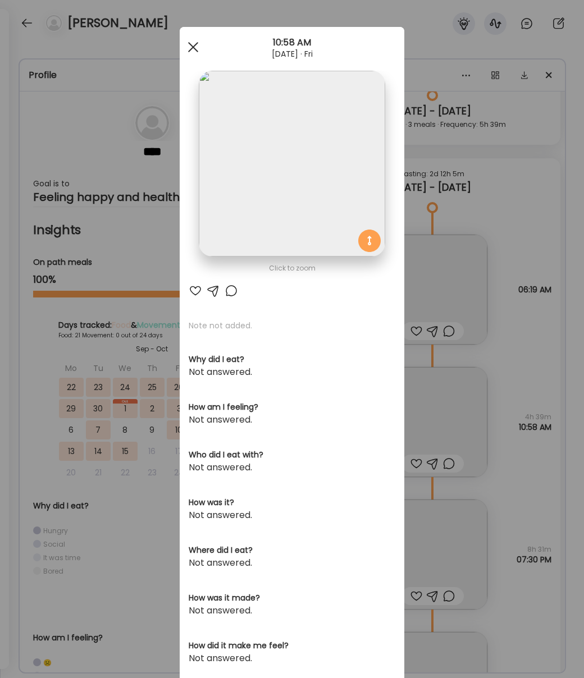
click at [187, 42] on div at bounding box center [193, 47] width 22 height 22
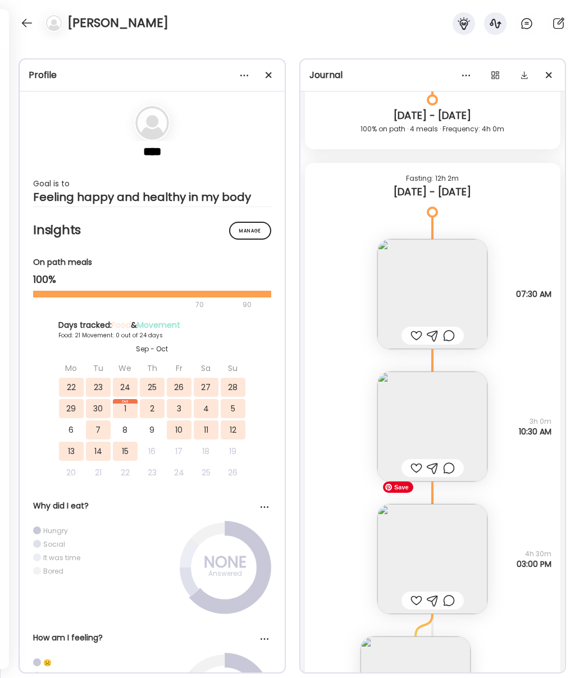
scroll to position [12229, 0]
click at [444, 427] on img at bounding box center [432, 425] width 110 height 110
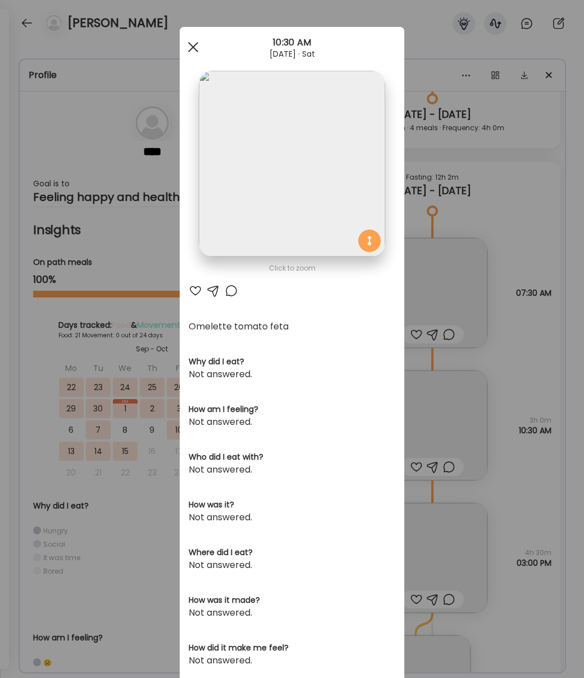
click at [192, 49] on div at bounding box center [193, 47] width 22 height 22
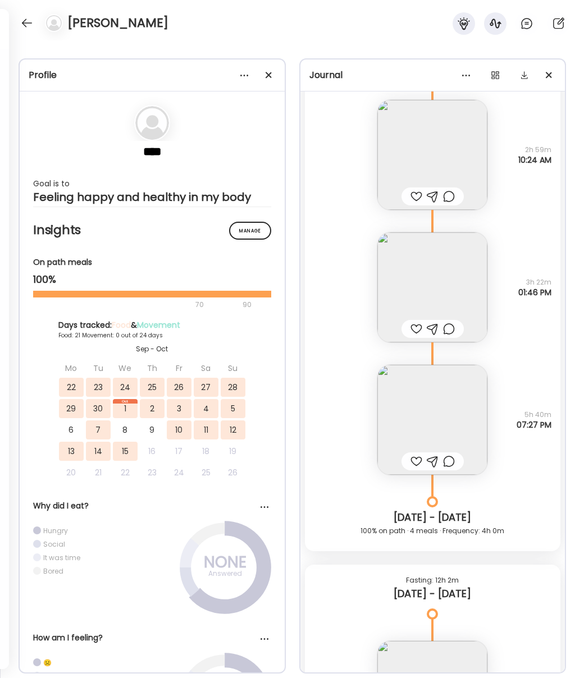
scroll to position [11824, 0]
click at [464, 435] on img at bounding box center [432, 422] width 110 height 110
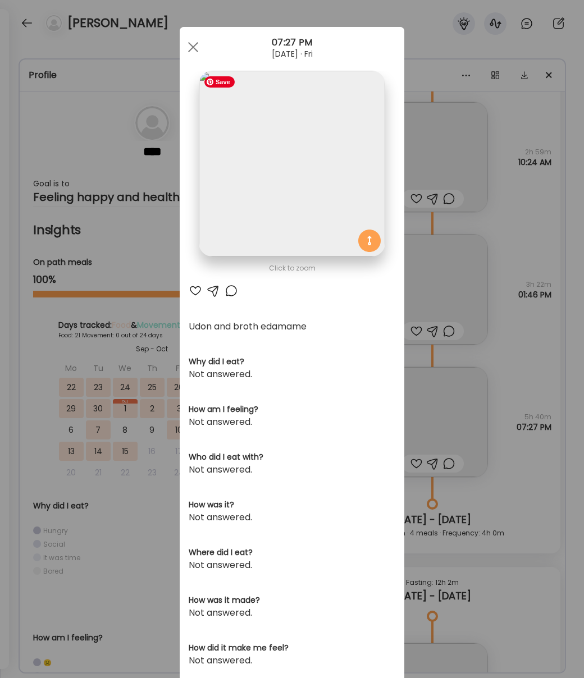
click at [305, 214] on img at bounding box center [292, 164] width 186 height 186
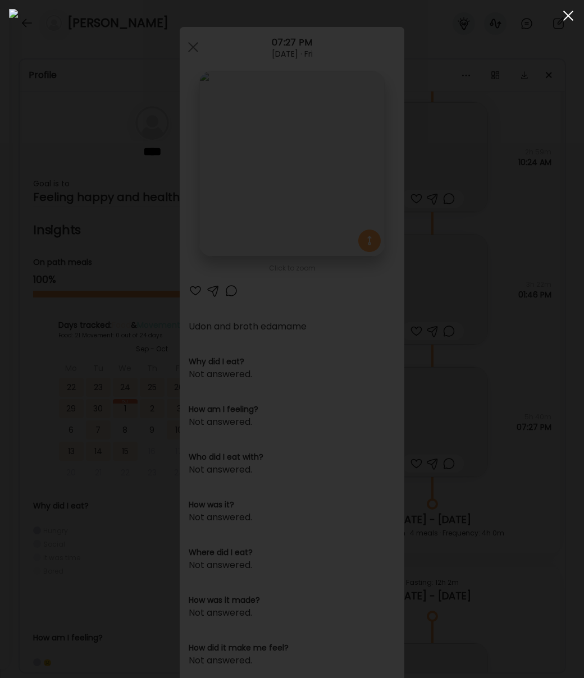
click at [567, 21] on div at bounding box center [568, 15] width 22 height 22
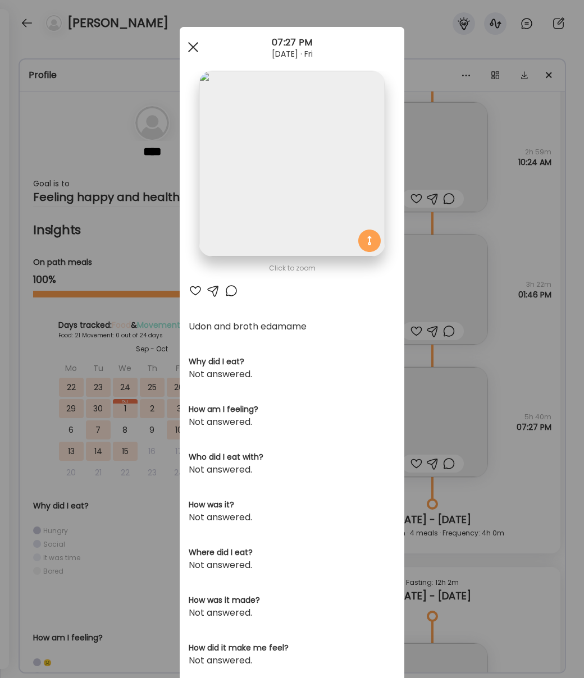
click at [190, 50] on span at bounding box center [193, 47] width 10 height 10
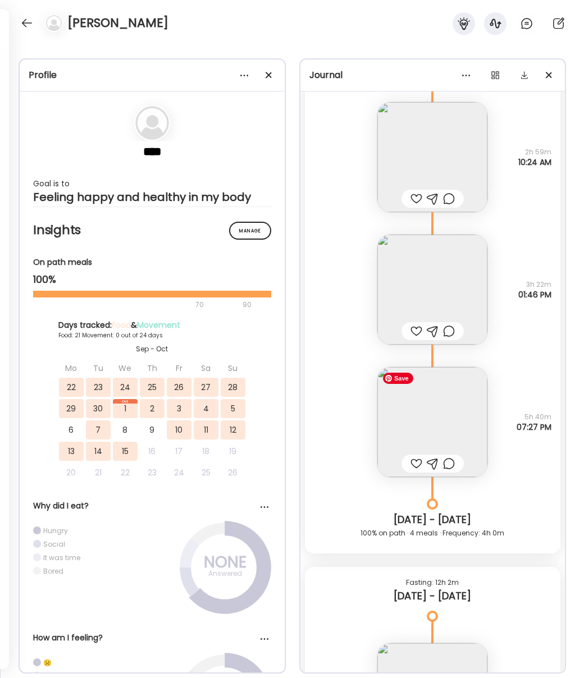
click at [448, 434] on img at bounding box center [432, 422] width 110 height 110
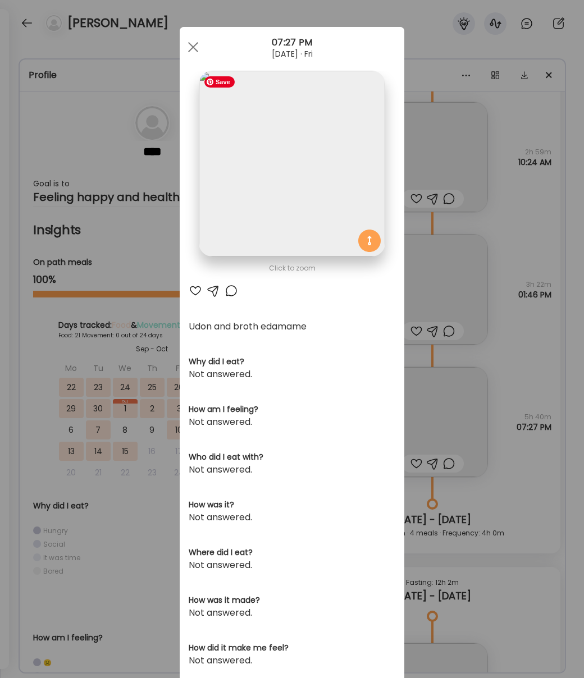
click at [294, 232] on img at bounding box center [292, 164] width 186 height 186
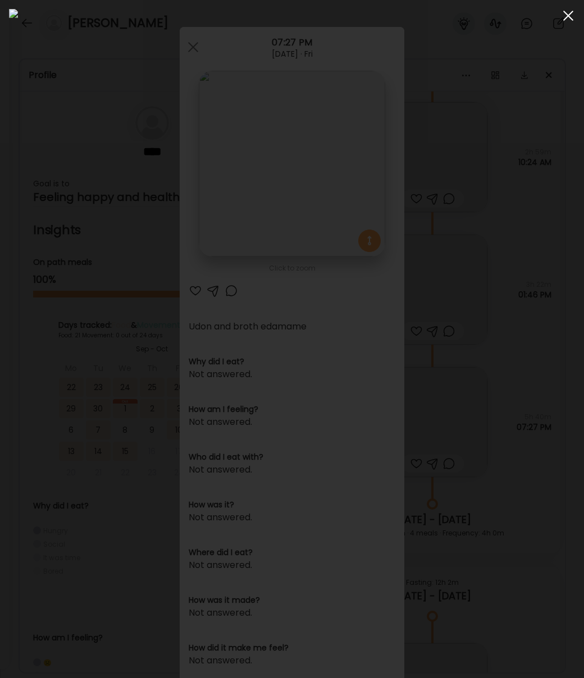
click at [572, 14] on div at bounding box center [568, 15] width 22 height 22
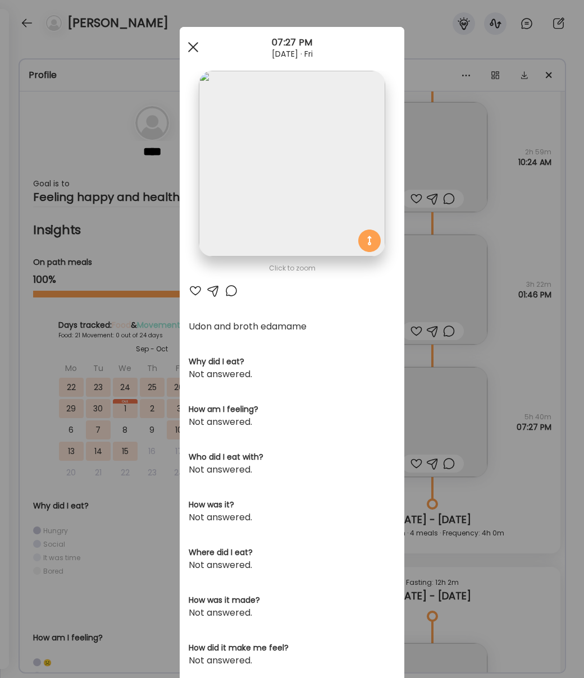
click at [189, 49] on div at bounding box center [193, 47] width 22 height 22
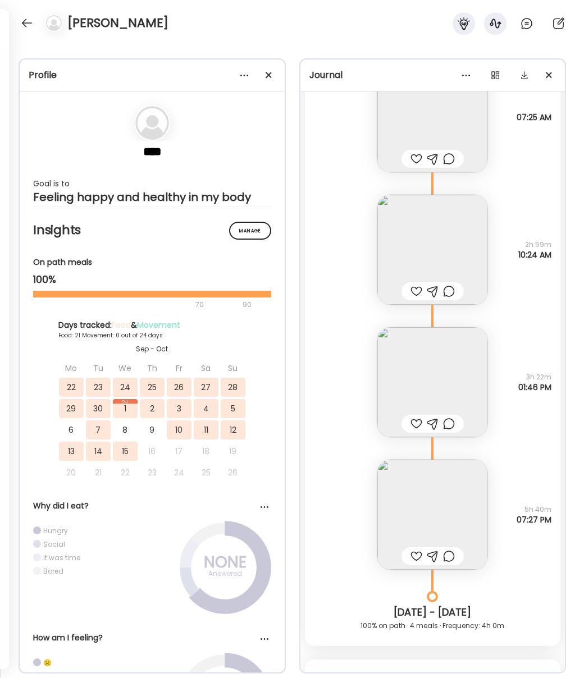
scroll to position [11715, 0]
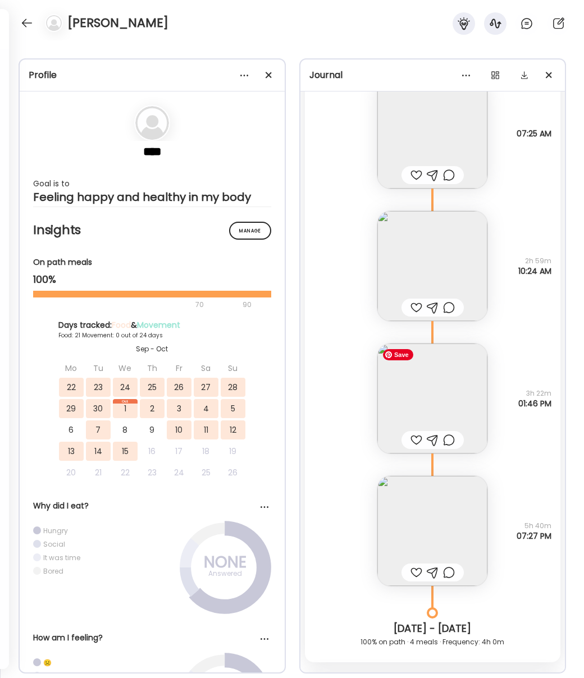
click at [429, 386] on img at bounding box center [432, 398] width 110 height 110
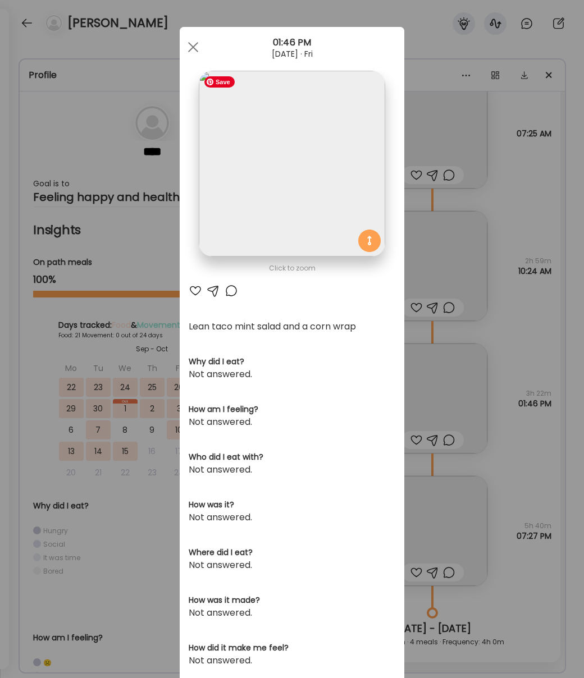
click at [282, 147] on img at bounding box center [292, 164] width 186 height 186
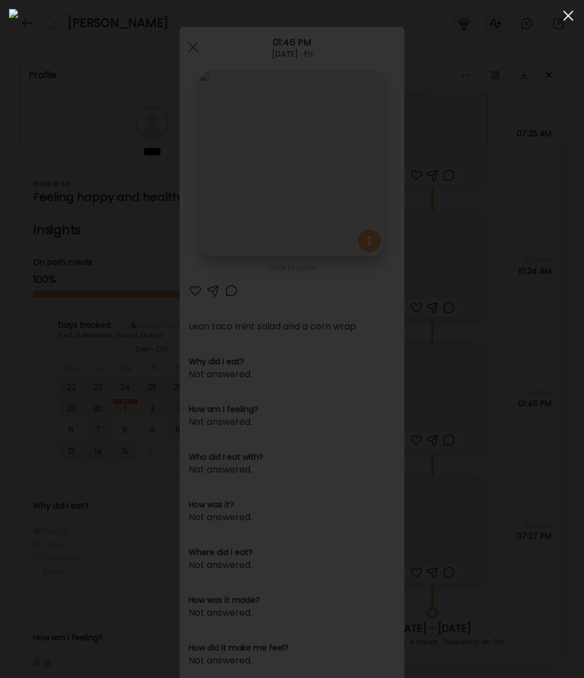
click at [567, 13] on div at bounding box center [568, 15] width 22 height 22
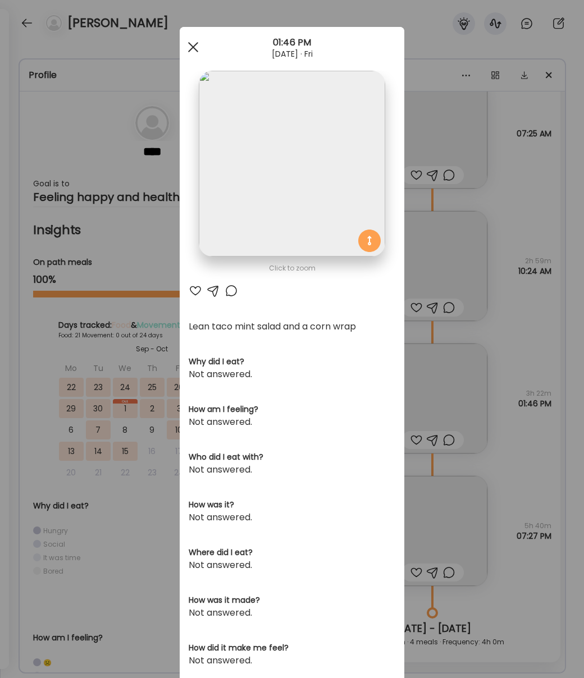
click at [191, 45] on span at bounding box center [193, 47] width 10 height 10
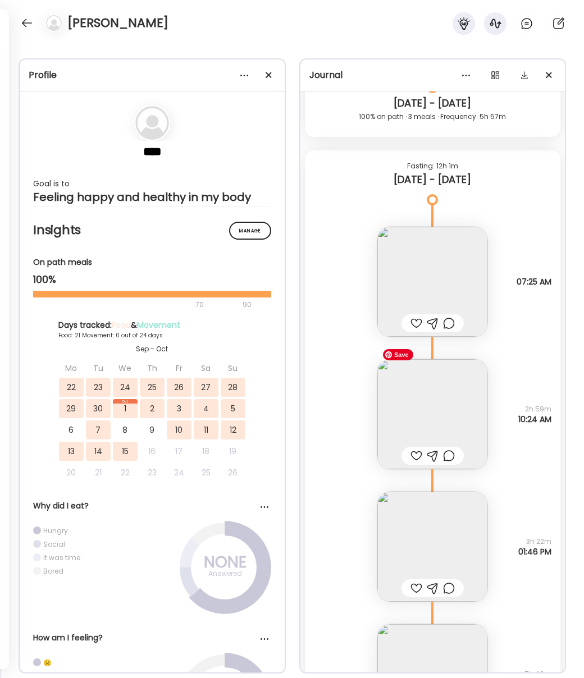
scroll to position [11566, 0]
click at [453, 407] on img at bounding box center [432, 415] width 110 height 110
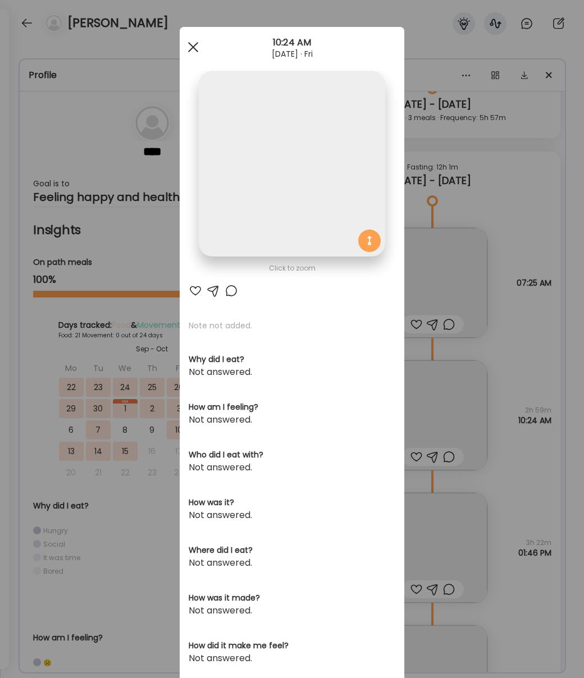
click at [193, 48] on span at bounding box center [193, 47] width 10 height 10
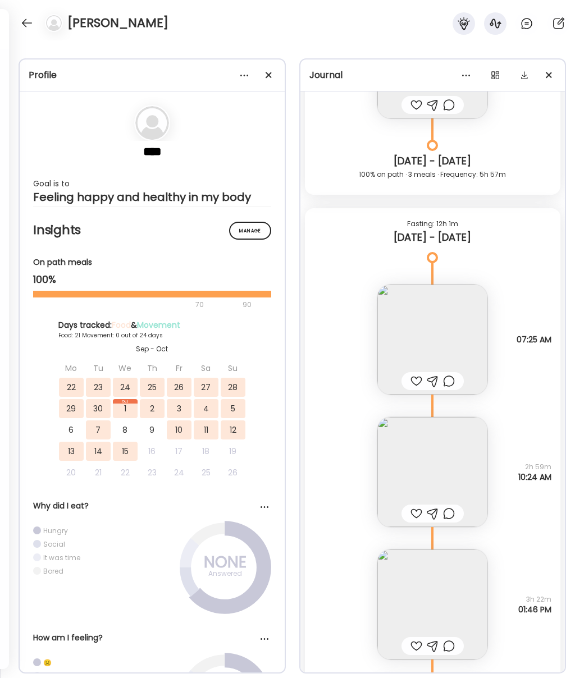
scroll to position [11507, 0]
click at [429, 470] on img at bounding box center [432, 474] width 110 height 110
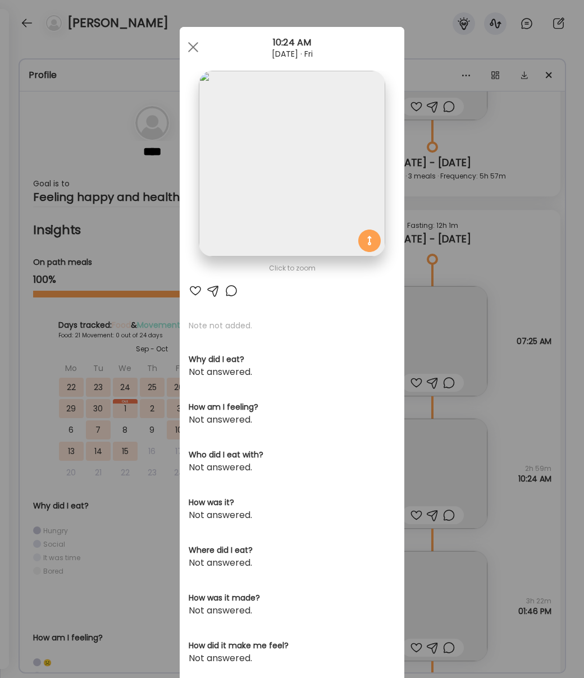
click at [283, 270] on div "Click to zoom" at bounding box center [292, 268] width 207 height 13
click at [283, 200] on img at bounding box center [292, 164] width 186 height 186
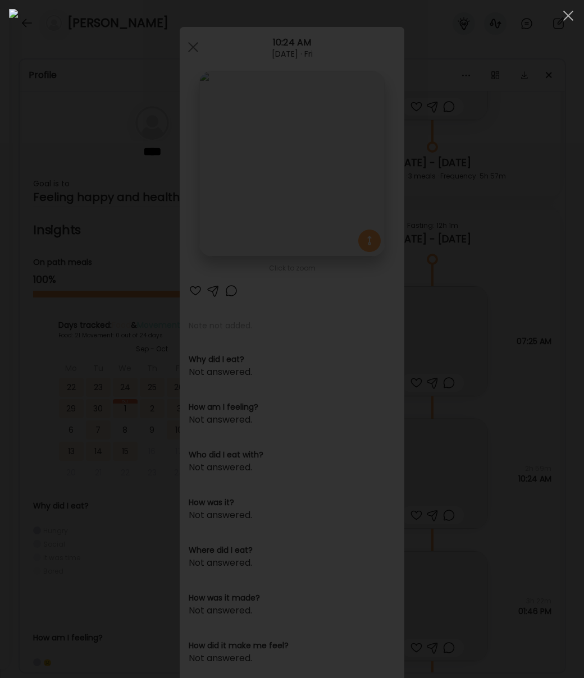
click at [566, 12] on div at bounding box center [568, 15] width 22 height 22
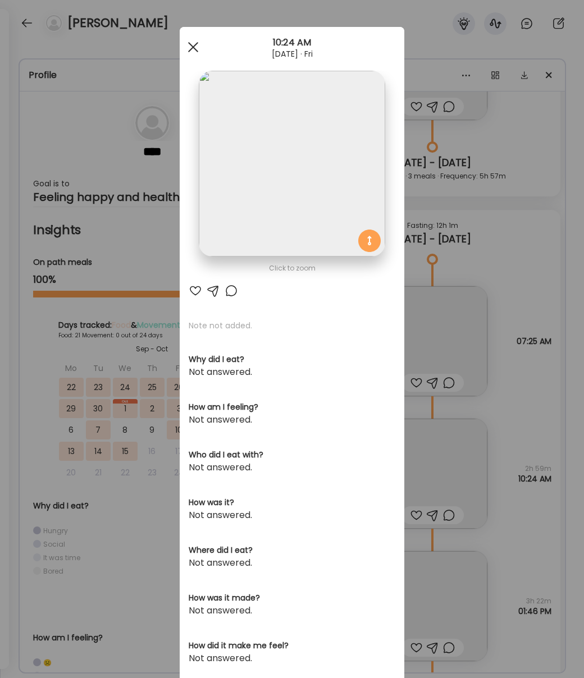
click at [186, 48] on div at bounding box center [193, 47] width 22 height 22
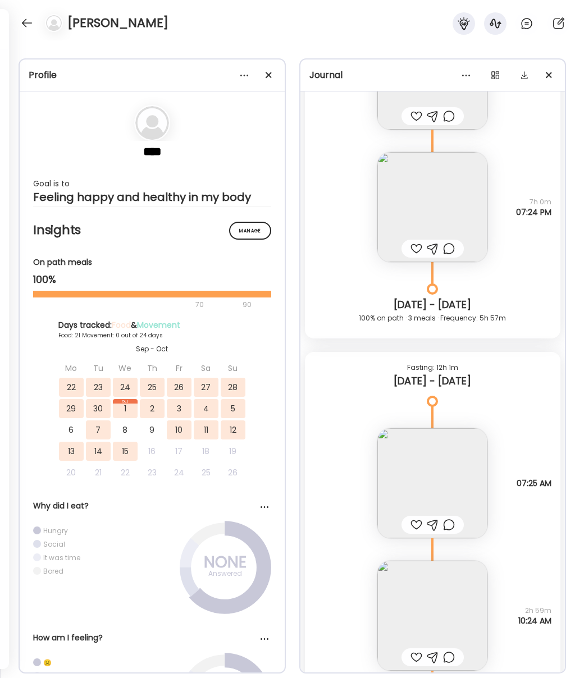
scroll to position [11360, 0]
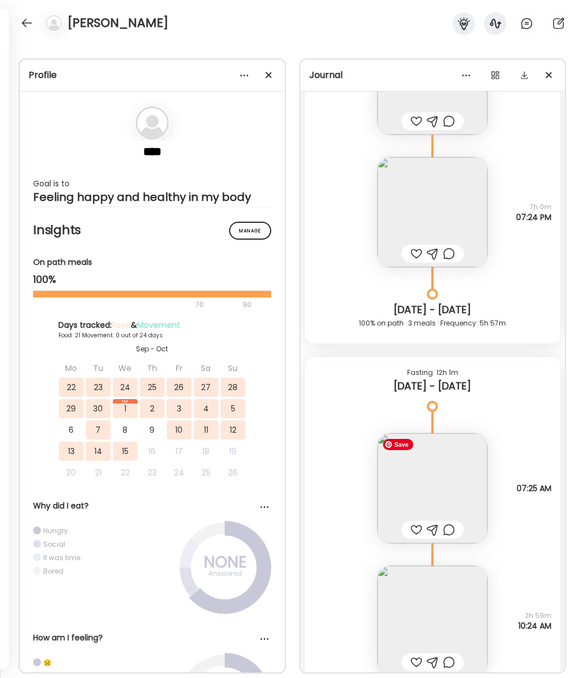
click at [442, 490] on img at bounding box center [432, 488] width 110 height 110
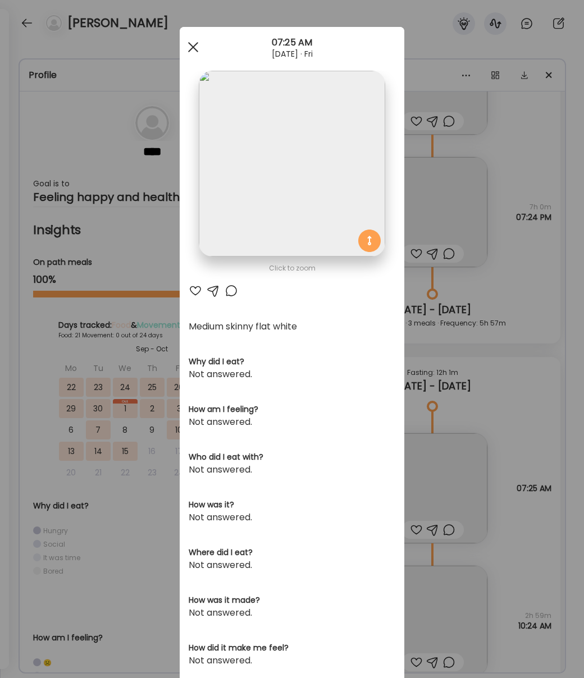
click at [194, 45] on span at bounding box center [193, 47] width 10 height 10
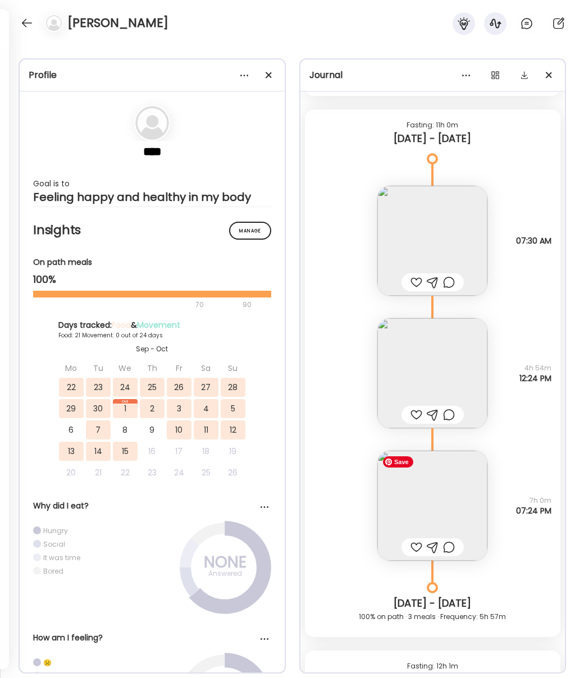
scroll to position [10980, 0]
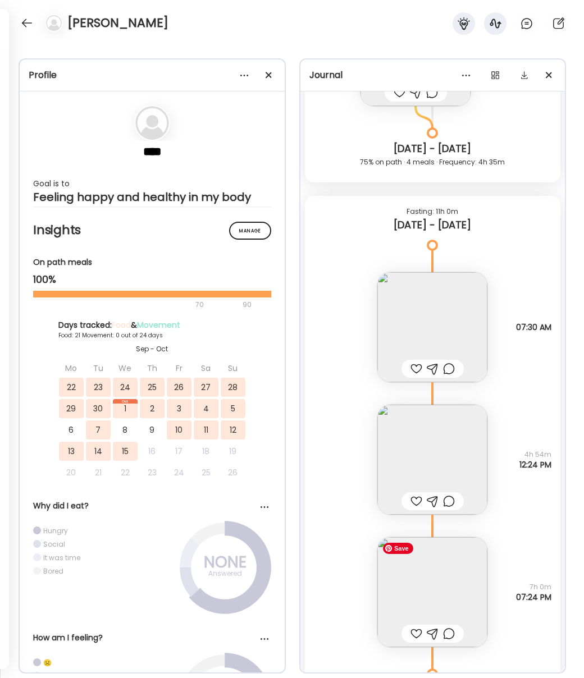
click at [427, 598] on img at bounding box center [432, 592] width 110 height 110
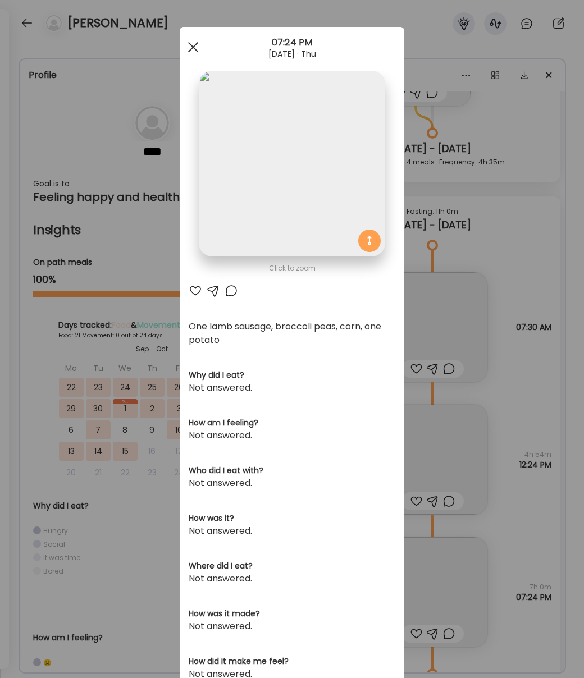
click at [191, 43] on div at bounding box center [193, 47] width 22 height 22
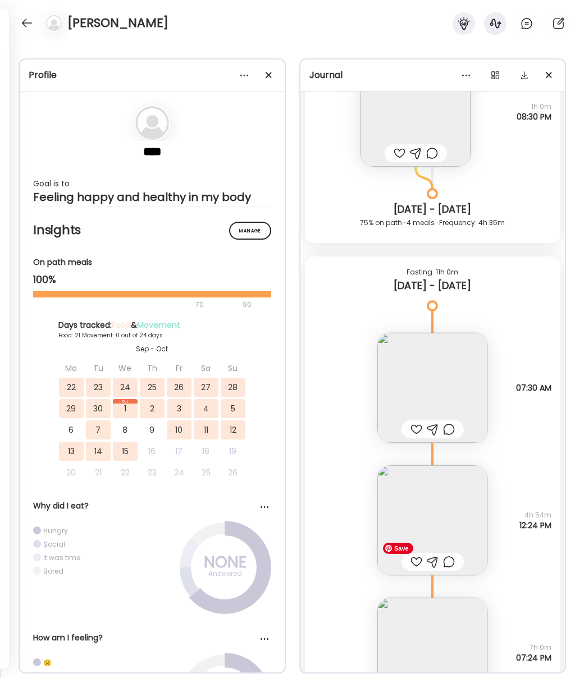
scroll to position [10908, 0]
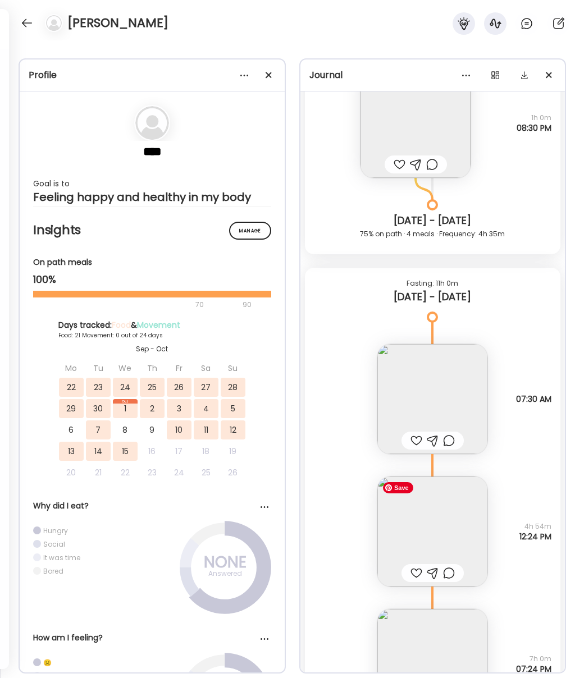
click at [427, 543] on img at bounding box center [432, 531] width 110 height 110
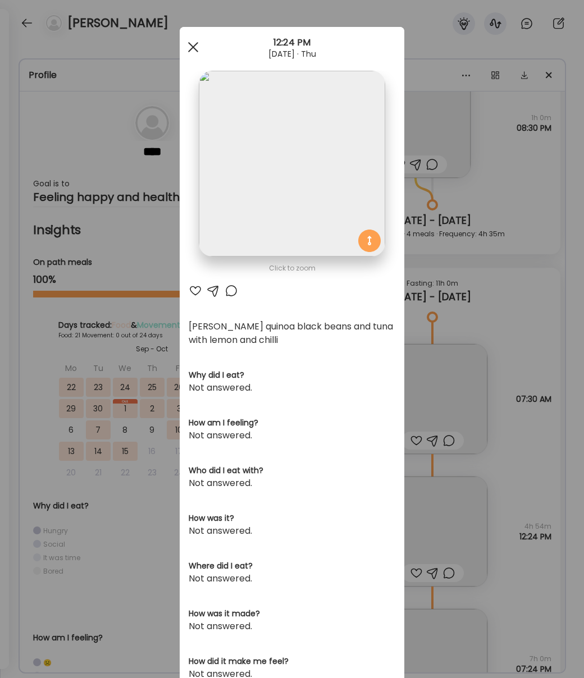
click at [187, 44] on div at bounding box center [193, 47] width 22 height 22
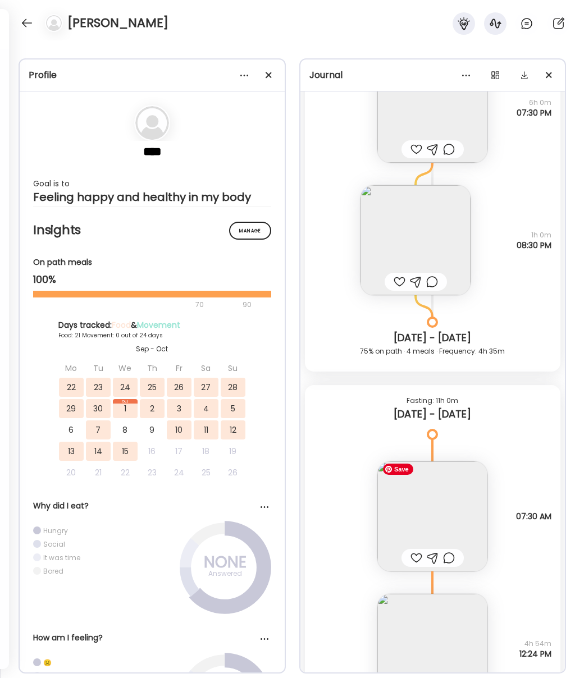
scroll to position [10790, 0]
click at [451, 516] on img at bounding box center [432, 517] width 110 height 110
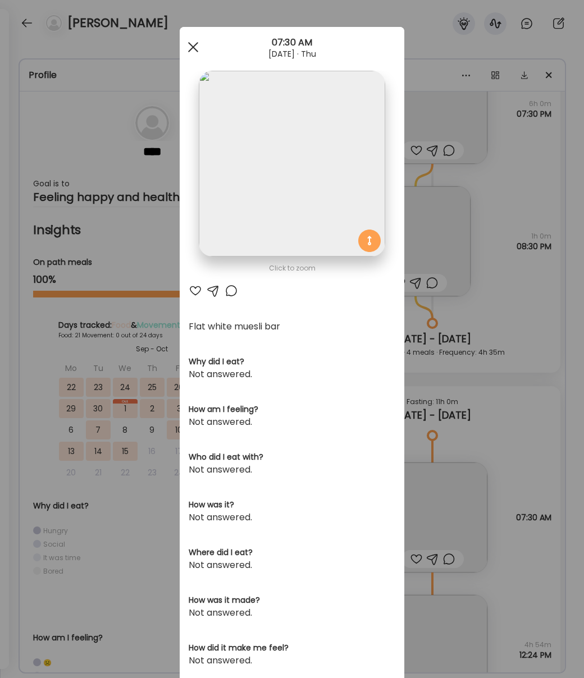
click at [187, 48] on div at bounding box center [193, 47] width 22 height 22
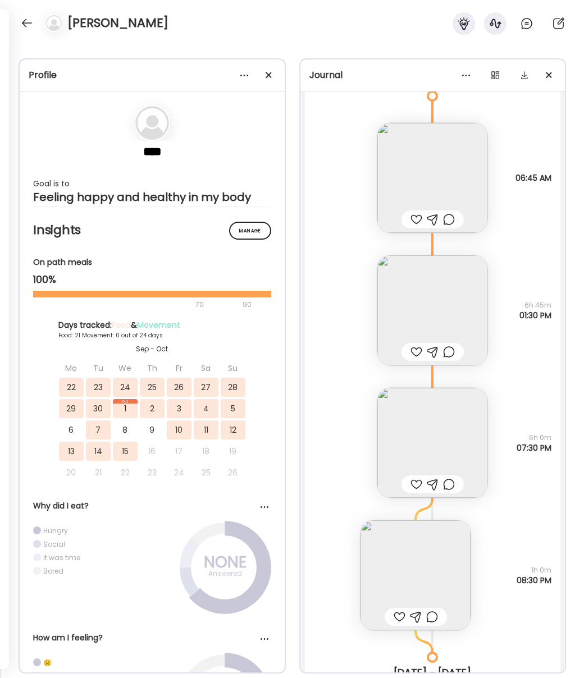
scroll to position [10454, 0]
click at [428, 162] on img at bounding box center [432, 180] width 110 height 110
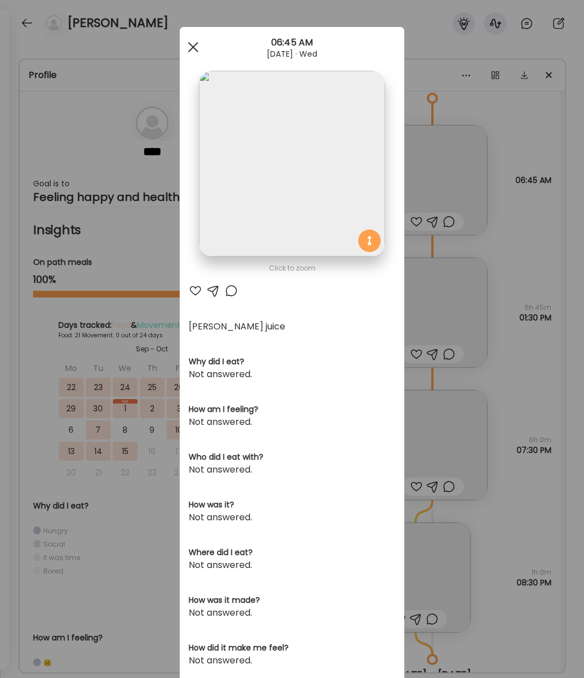
click at [189, 51] on span at bounding box center [193, 47] width 10 height 10
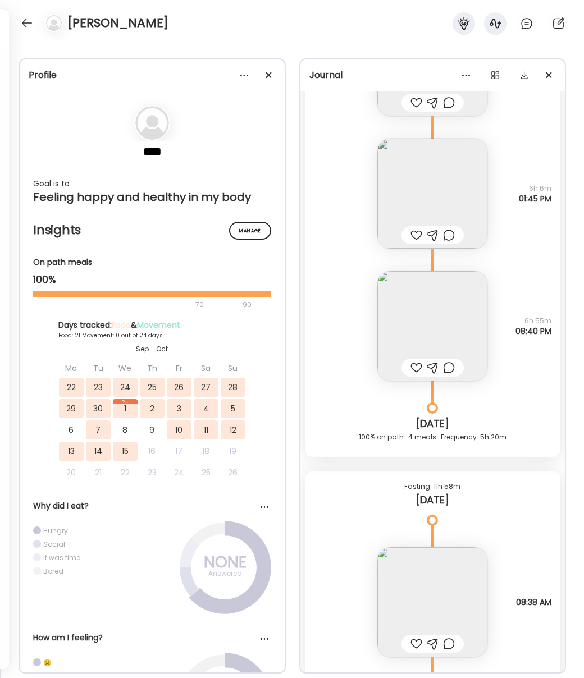
scroll to position [16598, 0]
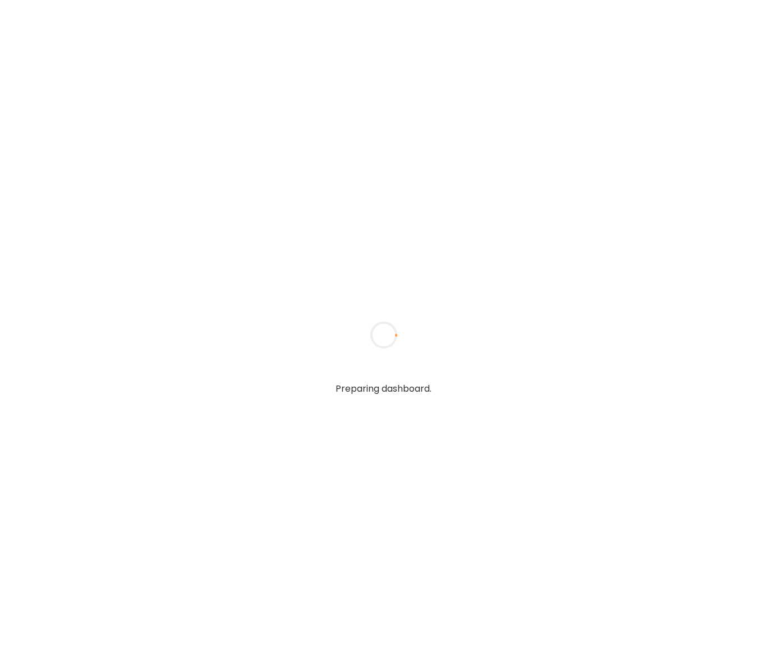
type input "**********"
